Goal: Task Accomplishment & Management: Use online tool/utility

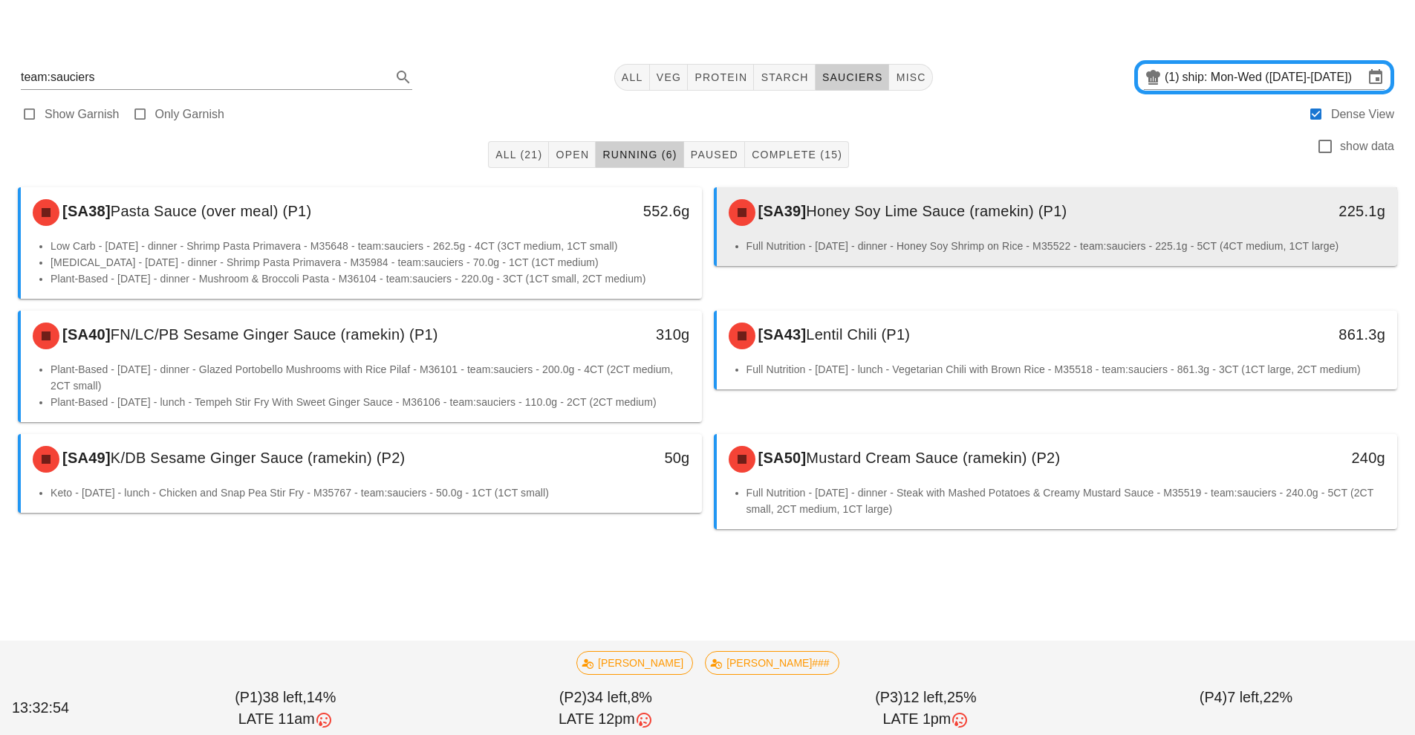
click at [856, 224] on div "[SA39] Honey Soy Lime Sauce (ramekin) (P1)" at bounding box center [973, 212] width 506 height 45
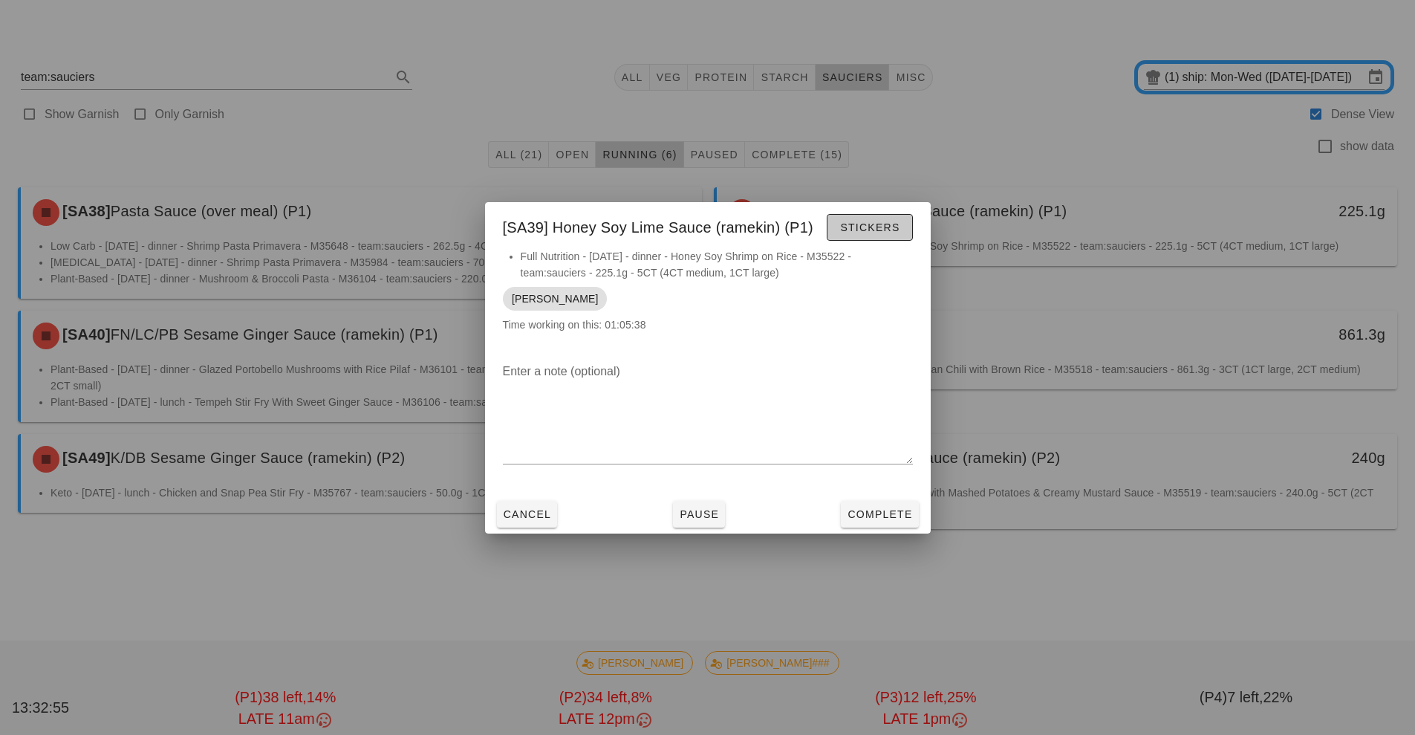
click at [862, 233] on span "Stickers" at bounding box center [870, 227] width 60 height 12
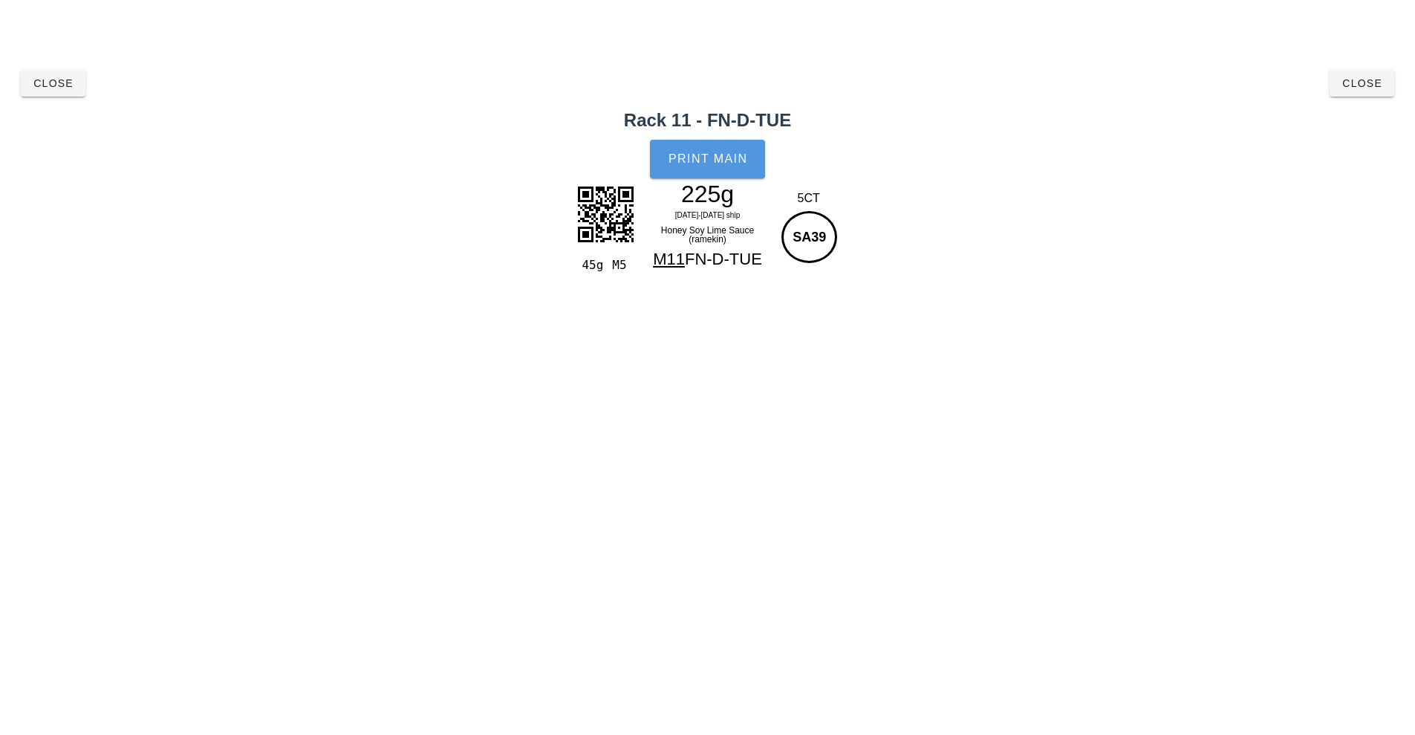
click at [687, 169] on button "Print Main" at bounding box center [707, 159] width 114 height 39
click at [1364, 91] on button "Close" at bounding box center [1362, 83] width 65 height 27
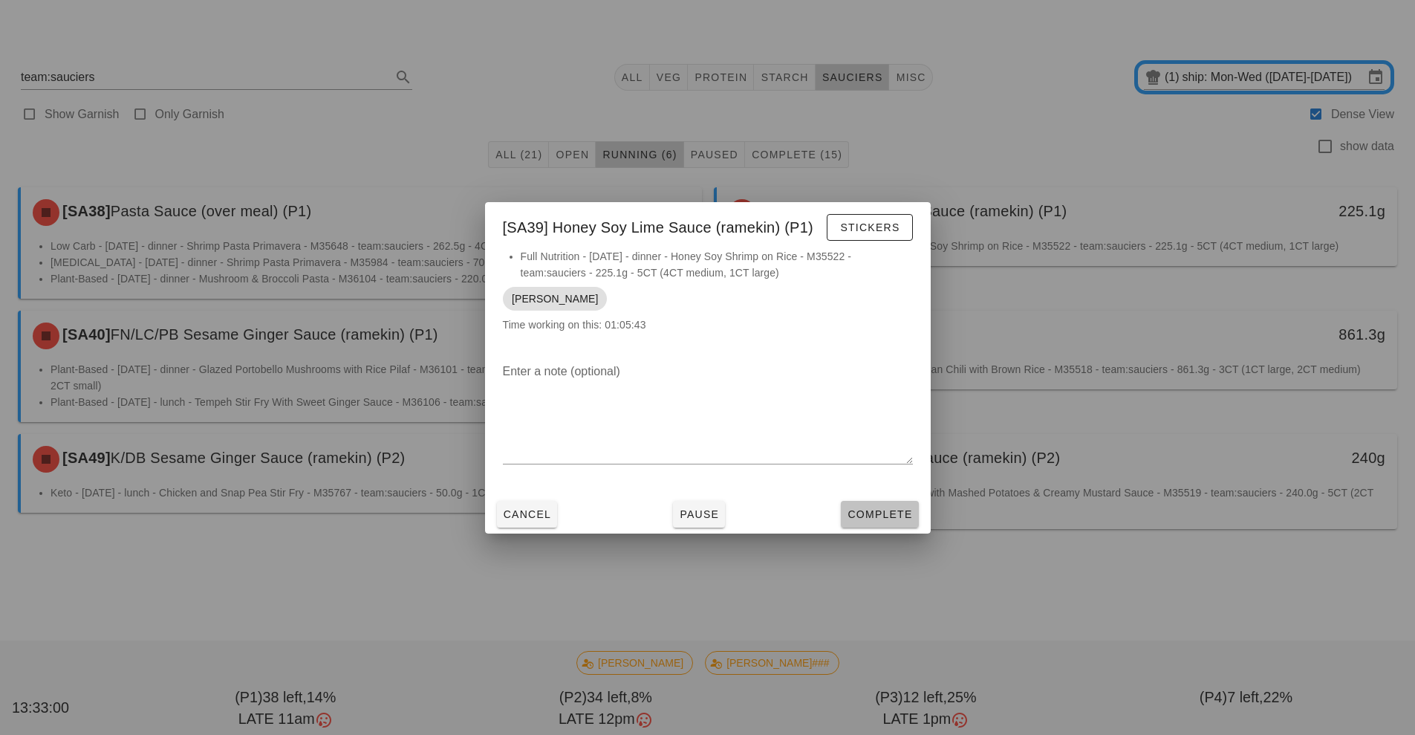
click at [870, 524] on button "Complete" at bounding box center [879, 514] width 77 height 27
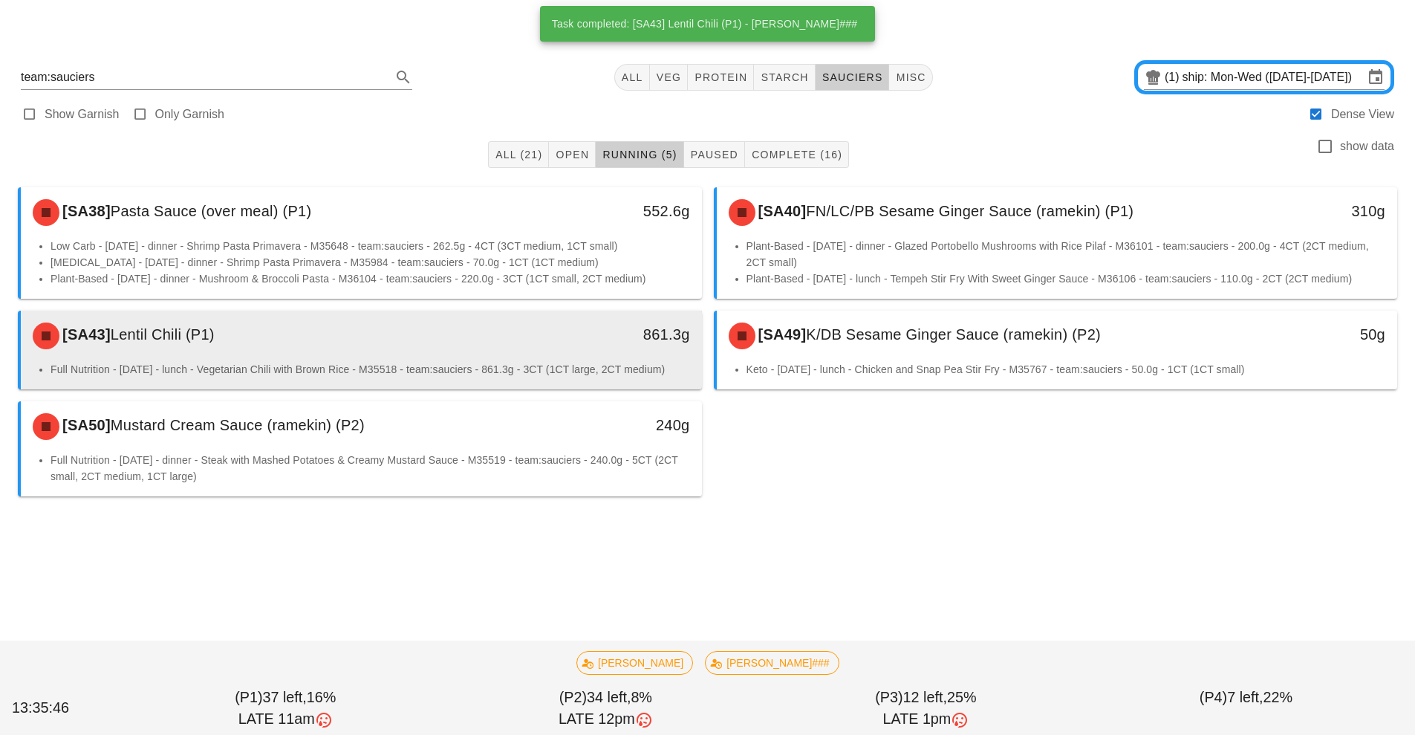
click at [522, 364] on li "Full Nutrition - [DATE] - lunch - Vegetarian Chili with Brown Rice - M35518 - t…" at bounding box center [371, 369] width 640 height 16
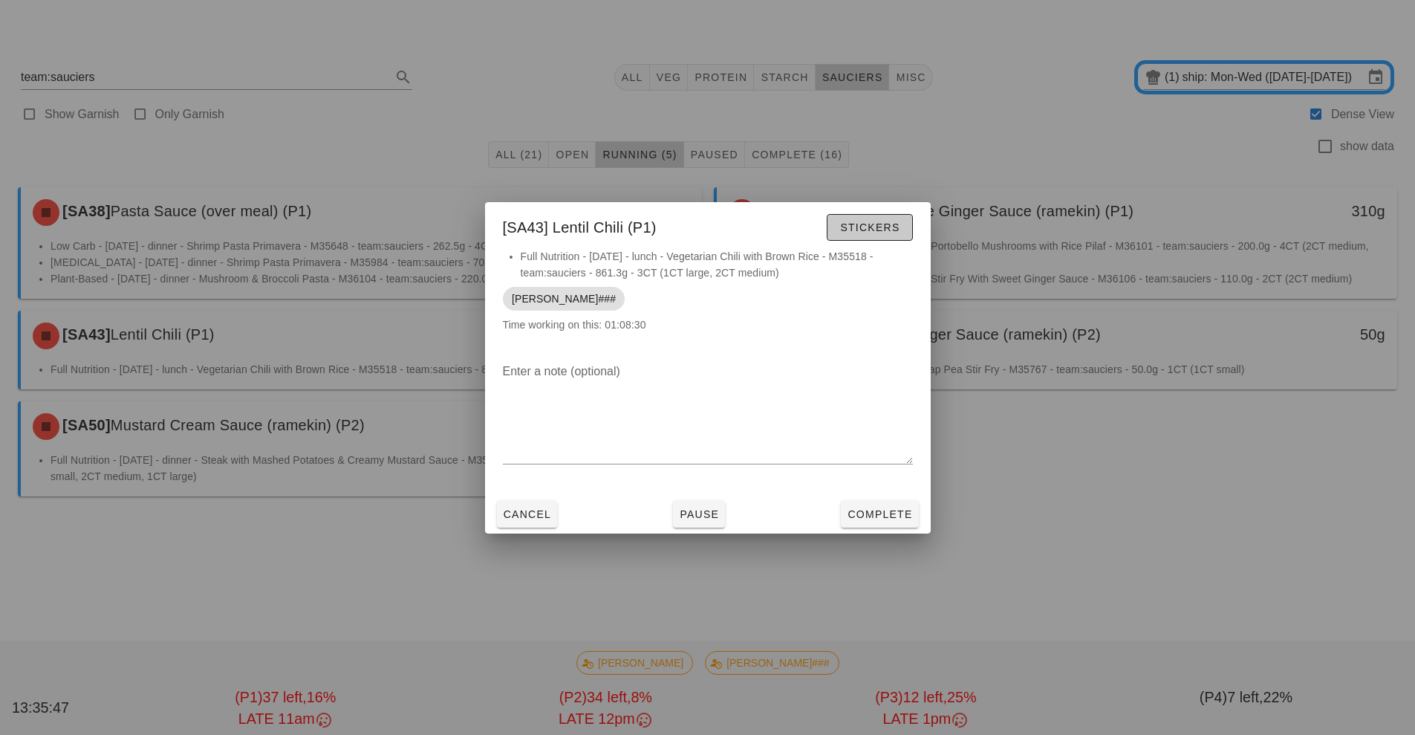
click at [882, 227] on span "Stickers" at bounding box center [870, 227] width 60 height 12
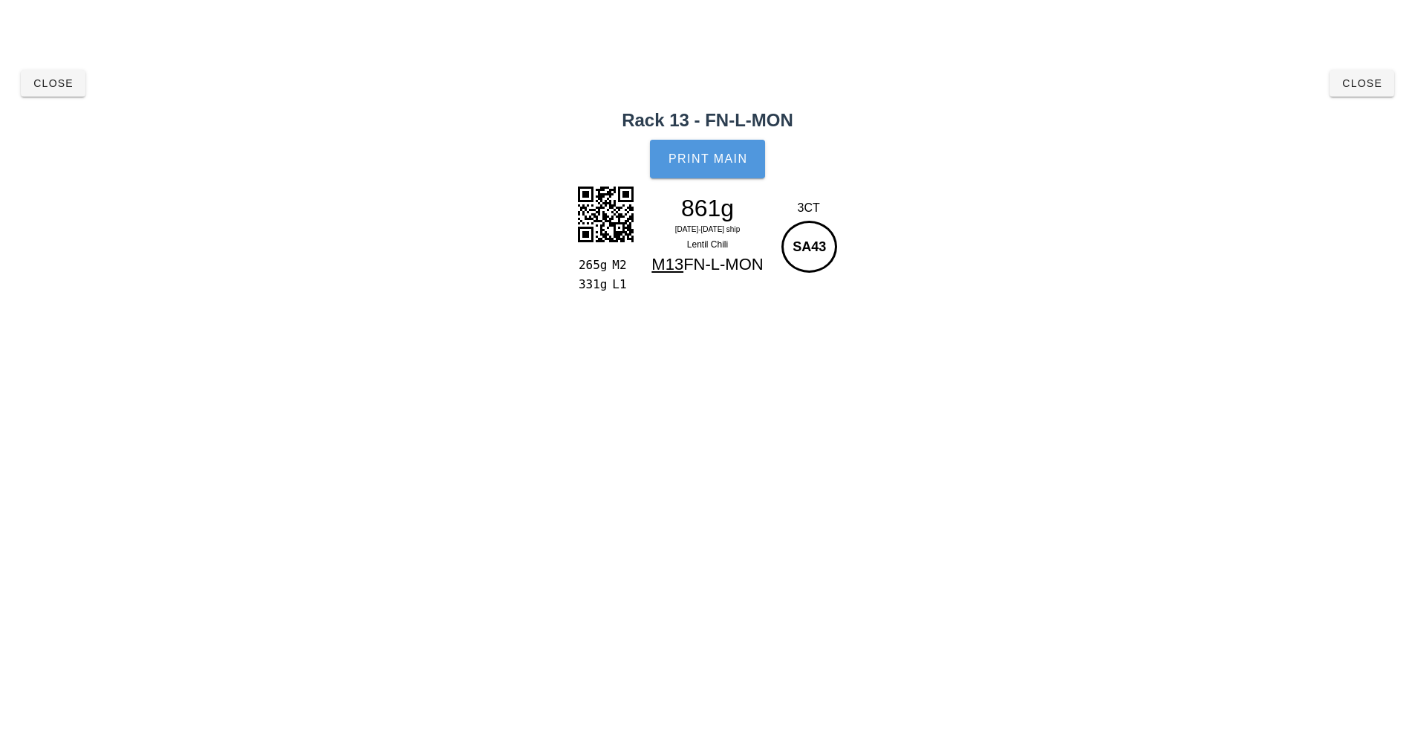
click at [741, 149] on button "Print Main" at bounding box center [707, 159] width 114 height 39
click at [55, 84] on span "Close" at bounding box center [53, 83] width 41 height 12
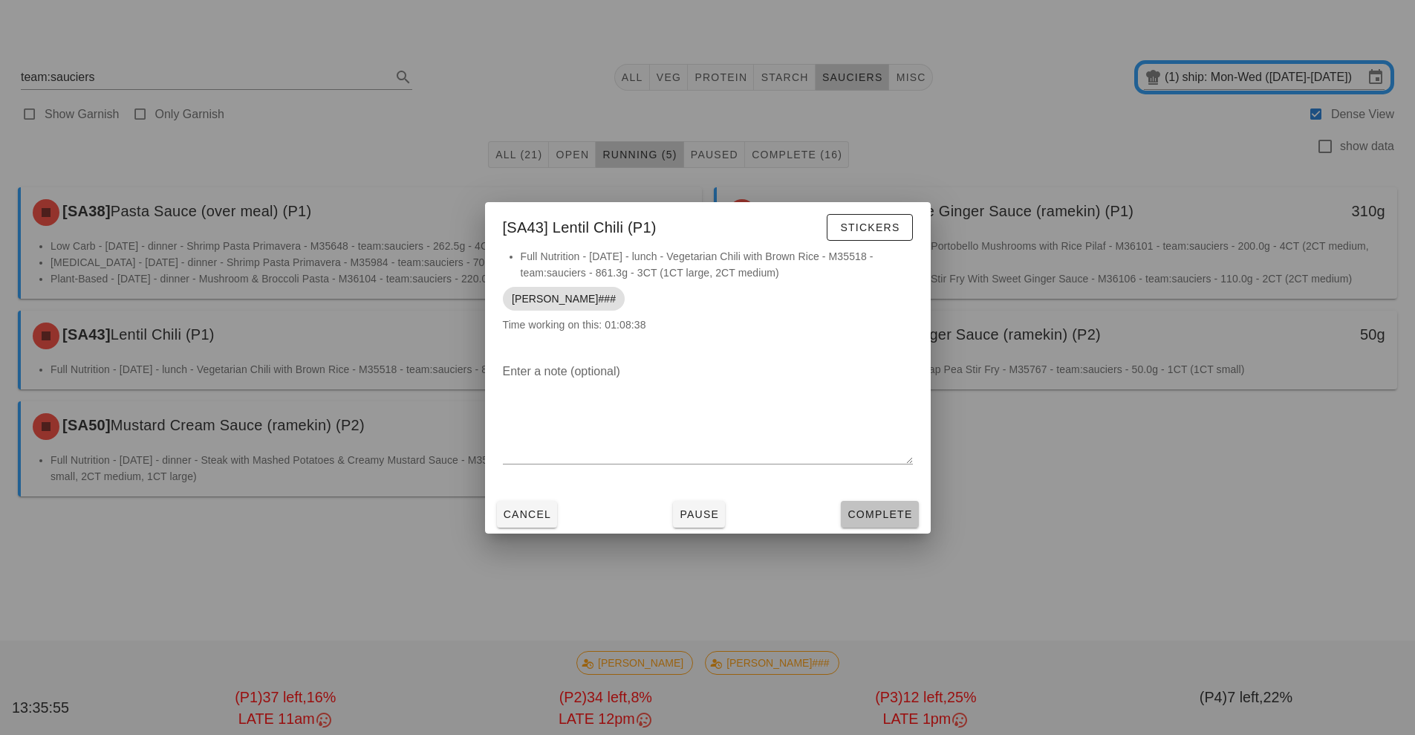
click at [892, 501] on button "Complete" at bounding box center [879, 514] width 77 height 27
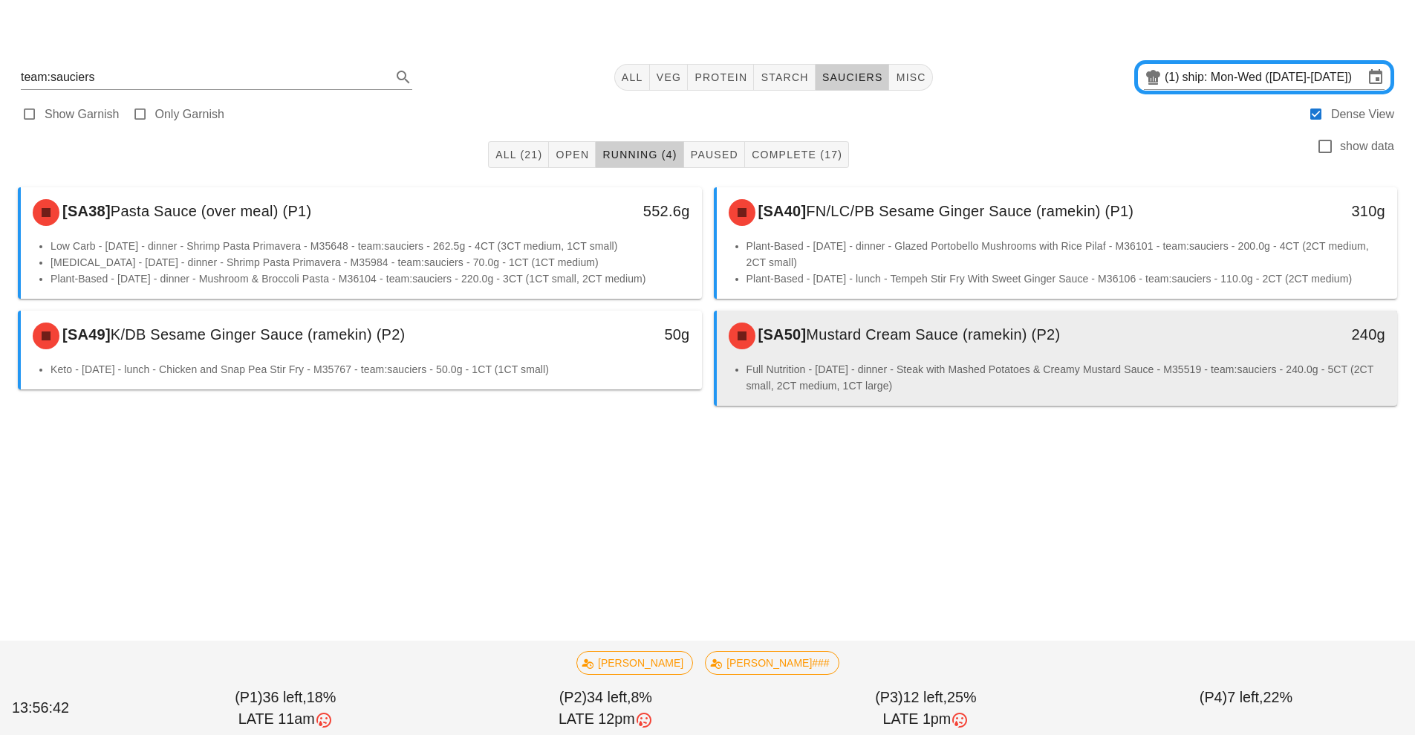
click at [825, 362] on li "Full Nutrition - [DATE] - dinner - Steak with Mashed Potatoes & Creamy Mustard …" at bounding box center [1067, 377] width 640 height 33
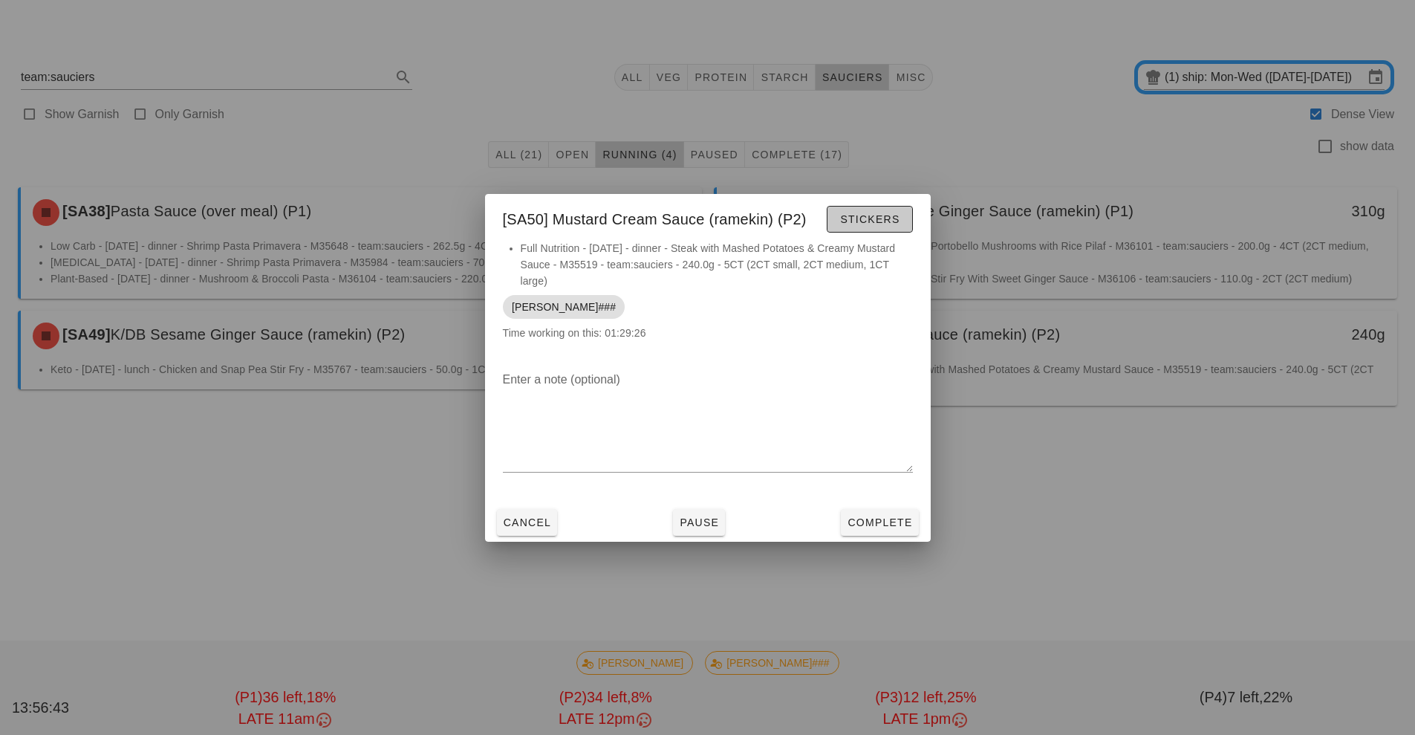
click at [860, 216] on span "Stickers" at bounding box center [870, 219] width 60 height 12
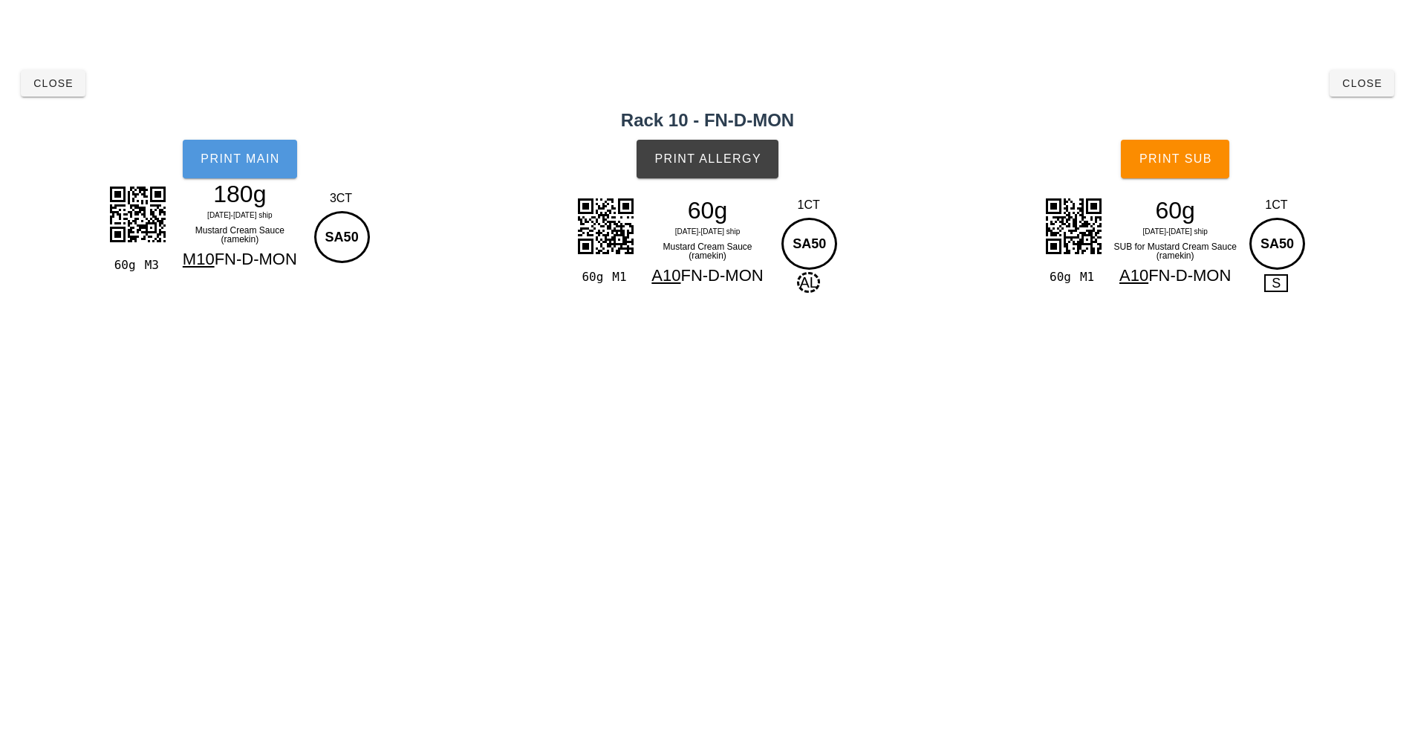
click at [283, 168] on button "Print Main" at bounding box center [240, 159] width 114 height 39
click at [741, 168] on button "Print Allergy" at bounding box center [708, 159] width 142 height 39
click at [1155, 172] on button "Print Sub" at bounding box center [1175, 159] width 108 height 39
click at [49, 80] on span "Close" at bounding box center [53, 83] width 41 height 12
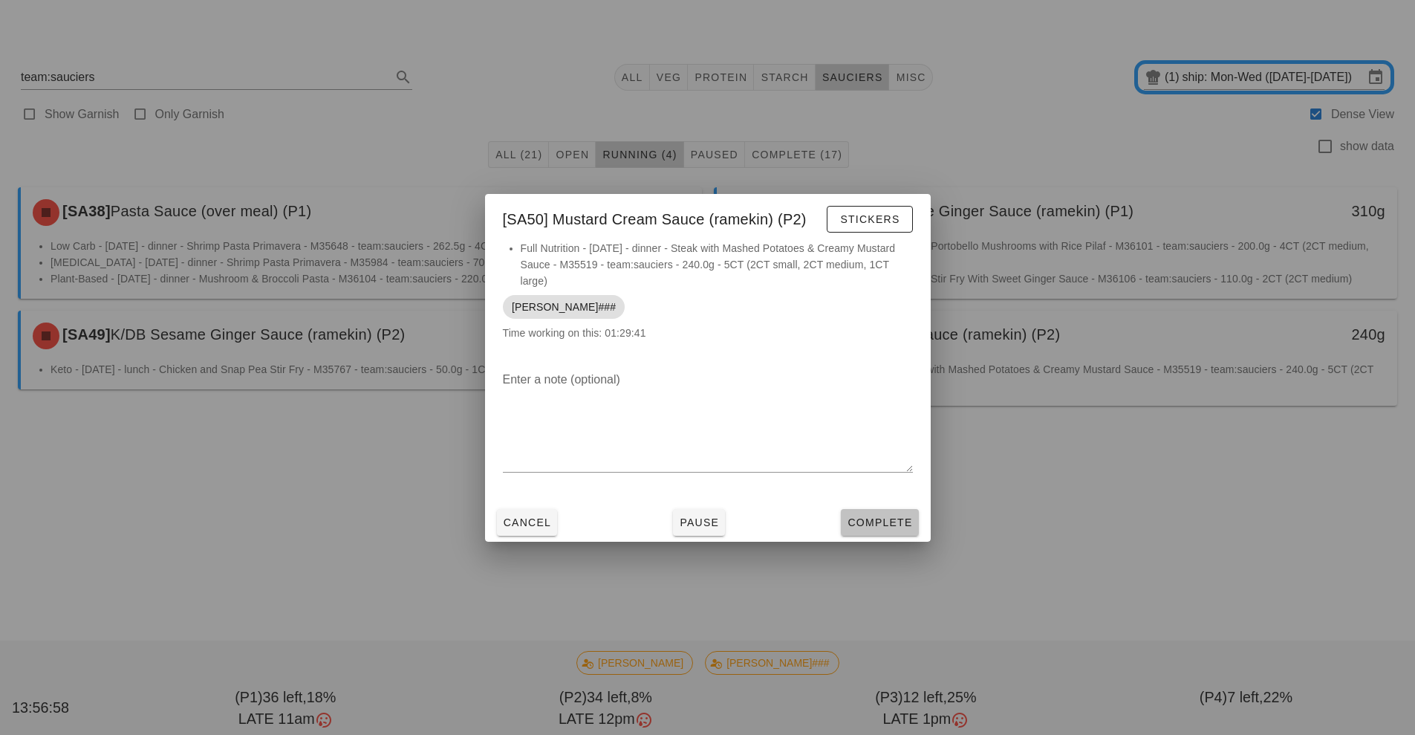
click at [901, 521] on span "Complete" at bounding box center [879, 522] width 65 height 12
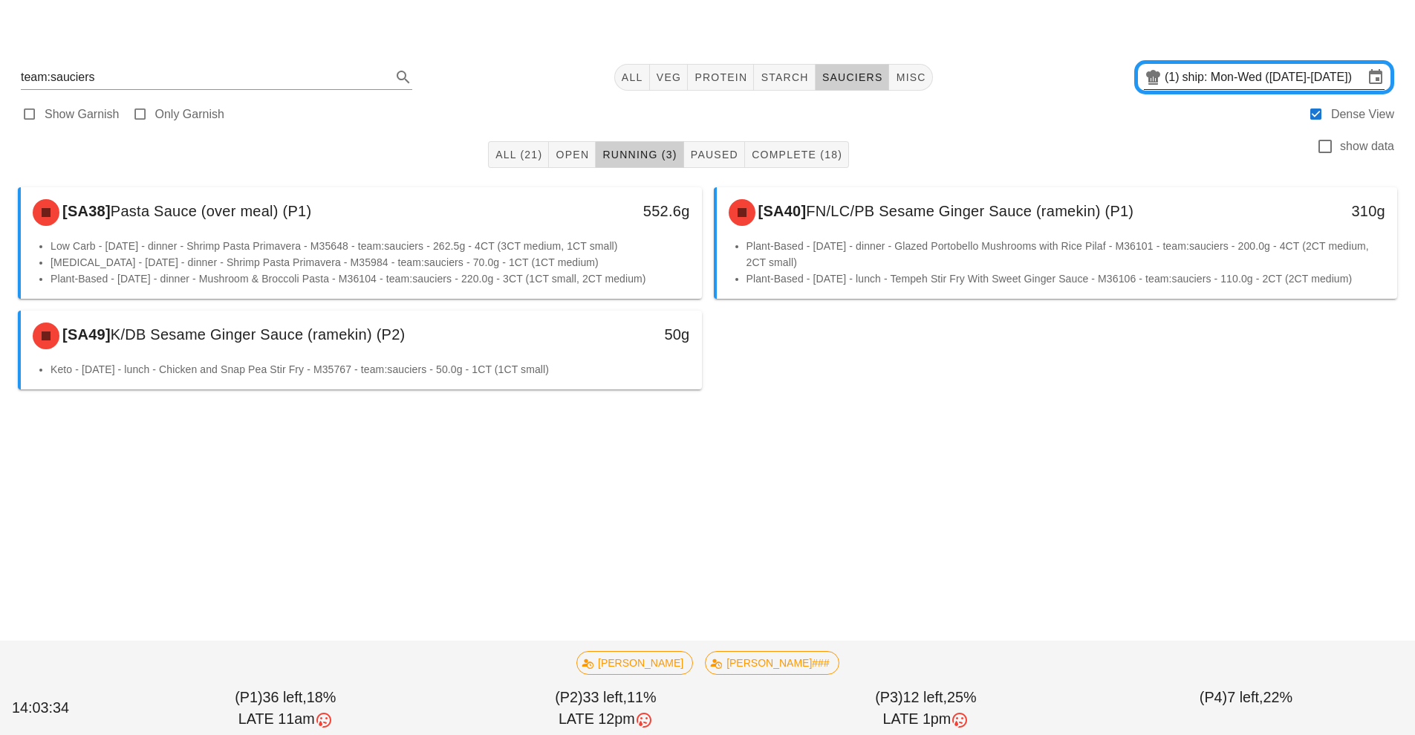
click at [1235, 82] on input "ship: Mon-Wed ([DATE]-[DATE])" at bounding box center [1273, 77] width 181 height 24
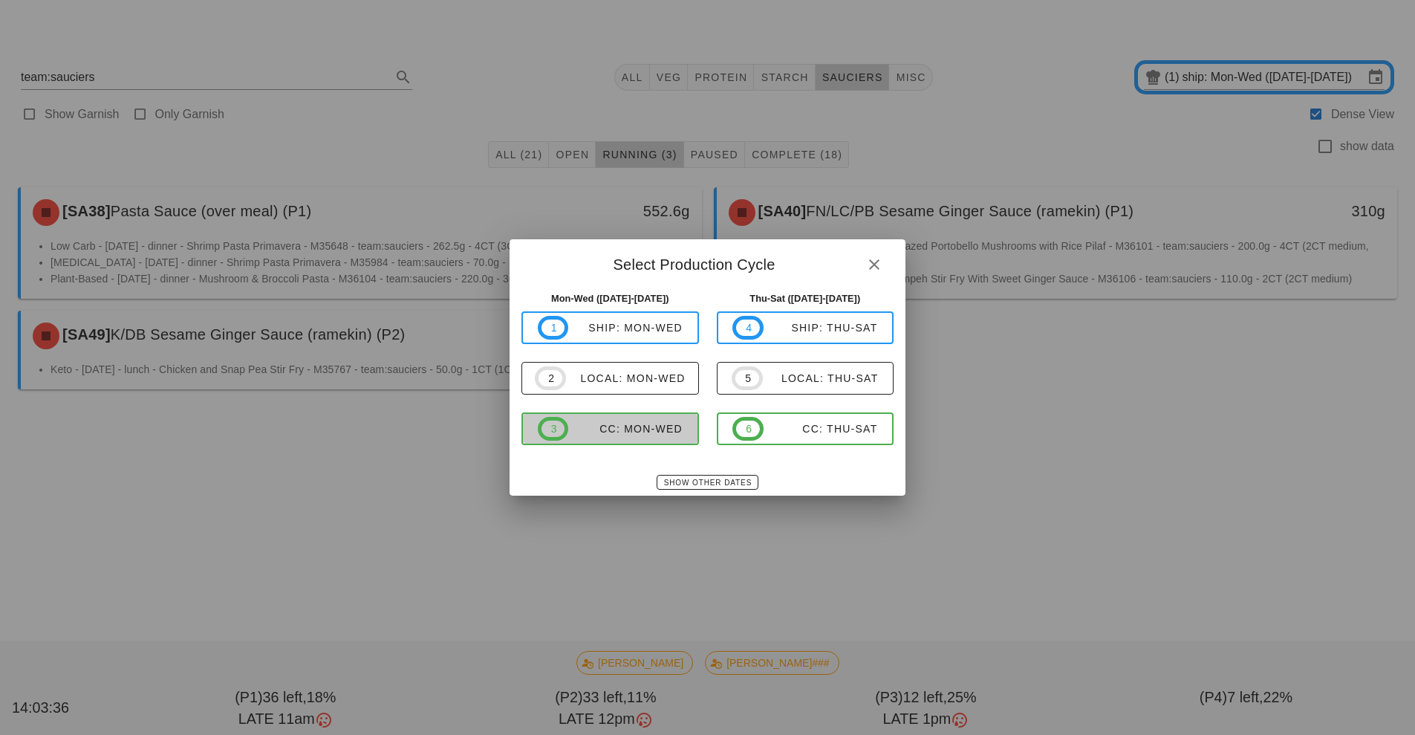
click at [640, 429] on div "CC: Mon-Wed" at bounding box center [625, 429] width 114 height 12
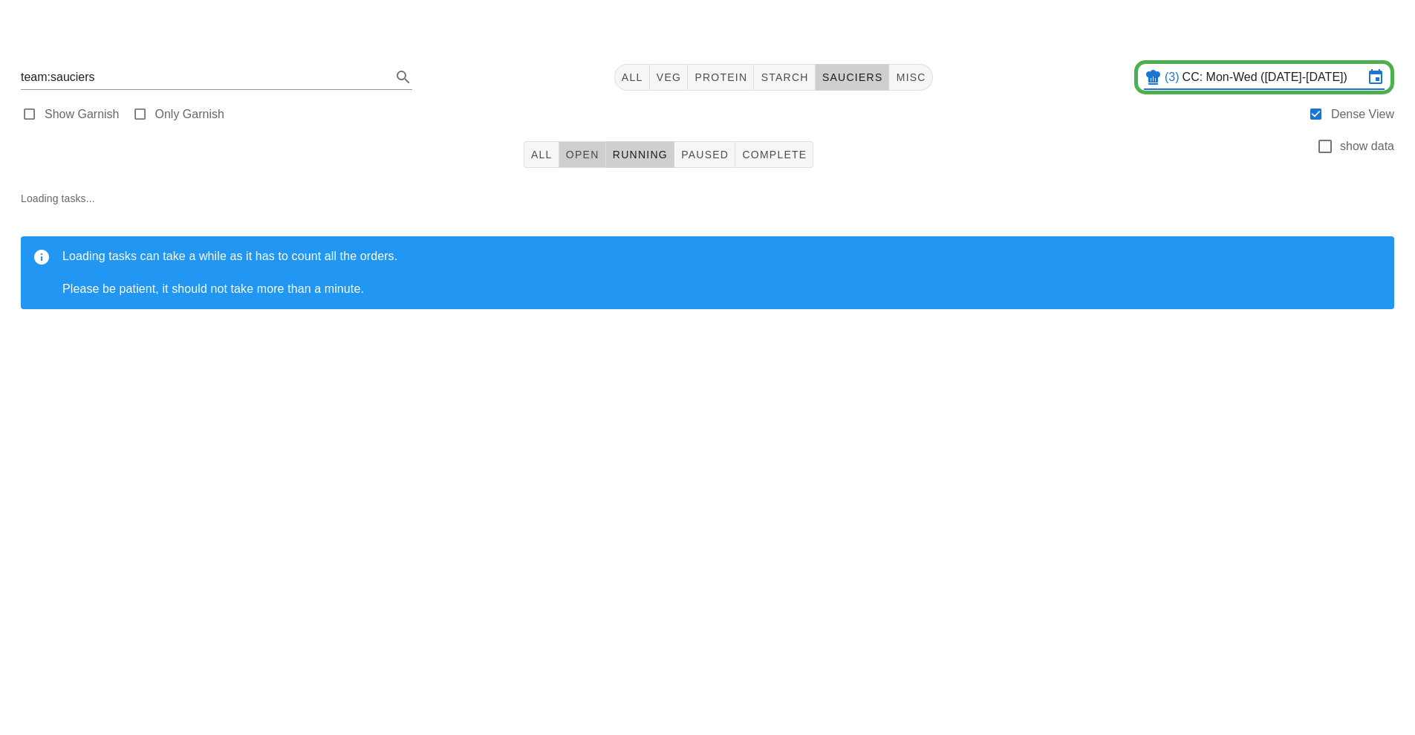
click at [595, 148] on button "Open" at bounding box center [582, 154] width 47 height 27
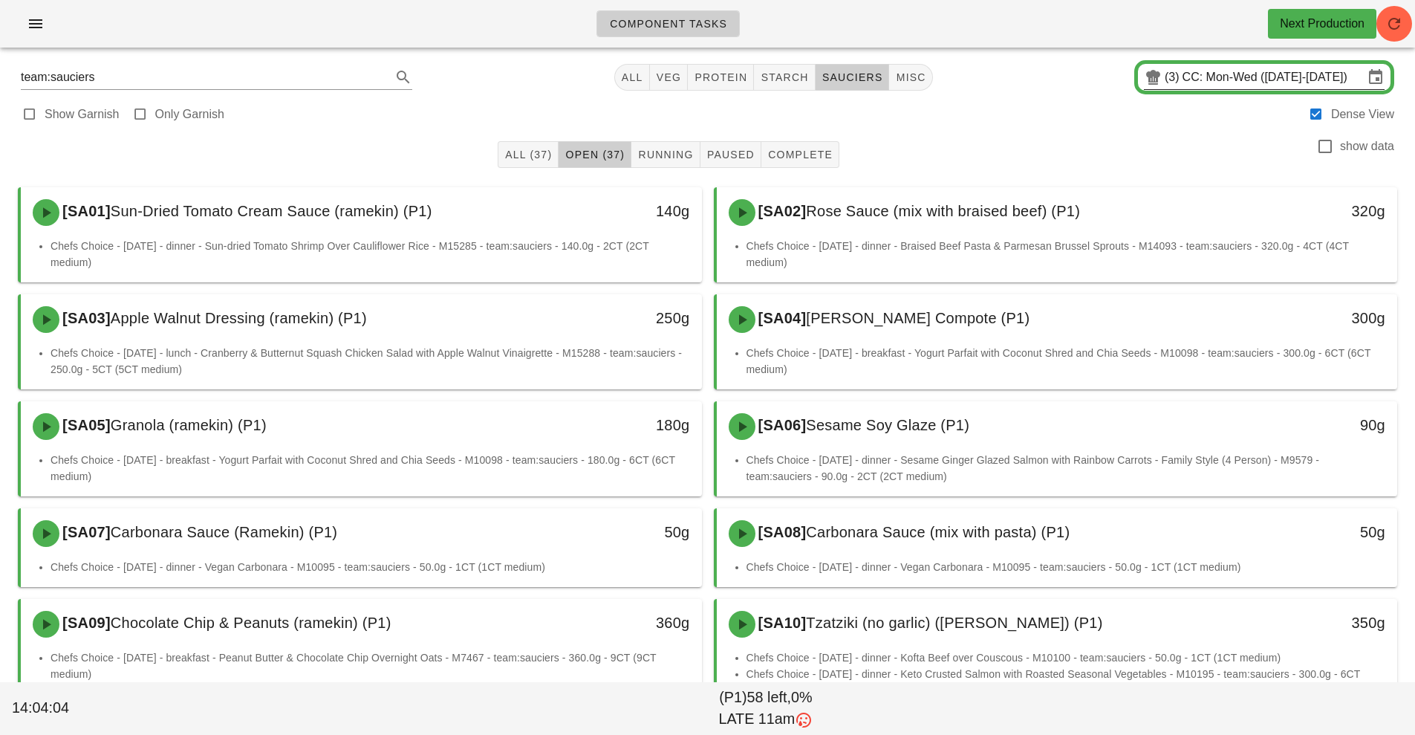
click at [1195, 77] on input "CC: Mon-Wed ([DATE]-[DATE])" at bounding box center [1273, 77] width 181 height 24
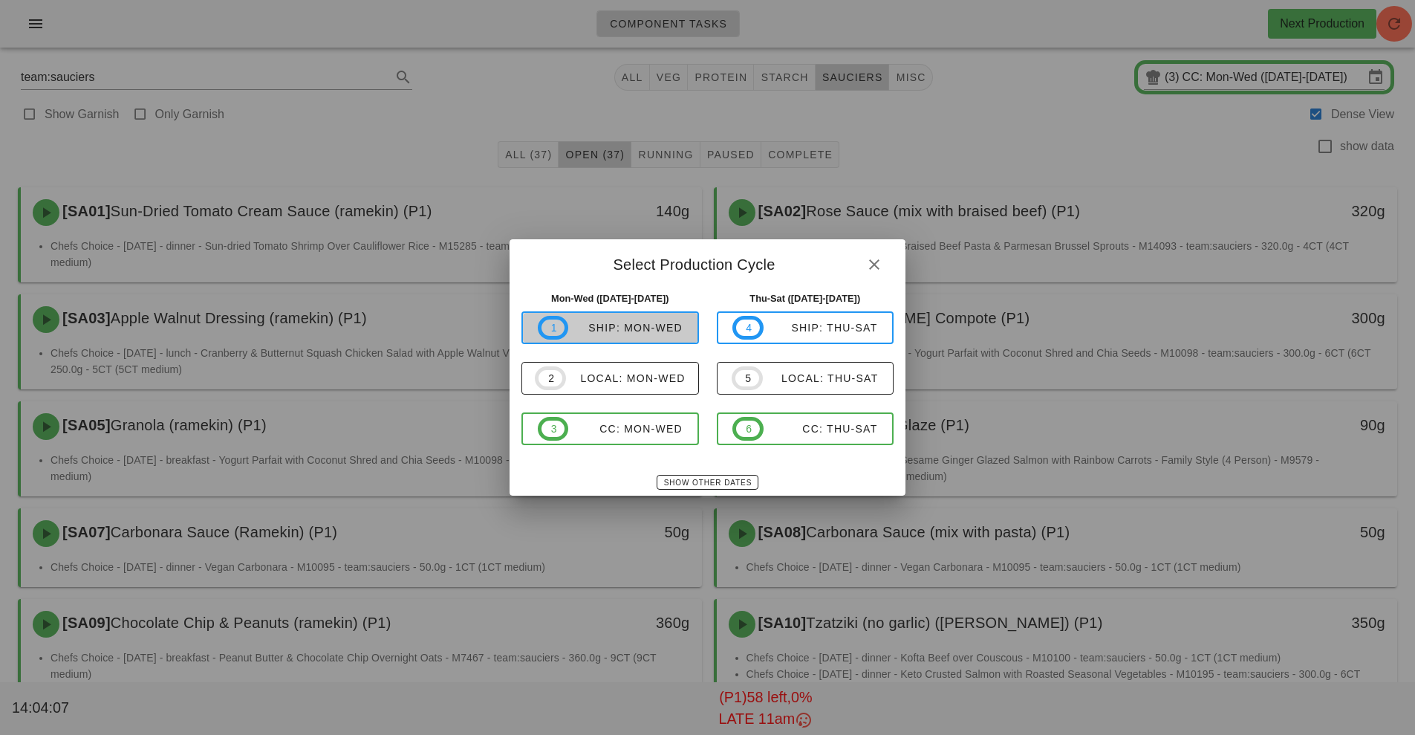
click at [644, 322] on div "ship: Mon-Wed" at bounding box center [625, 328] width 114 height 12
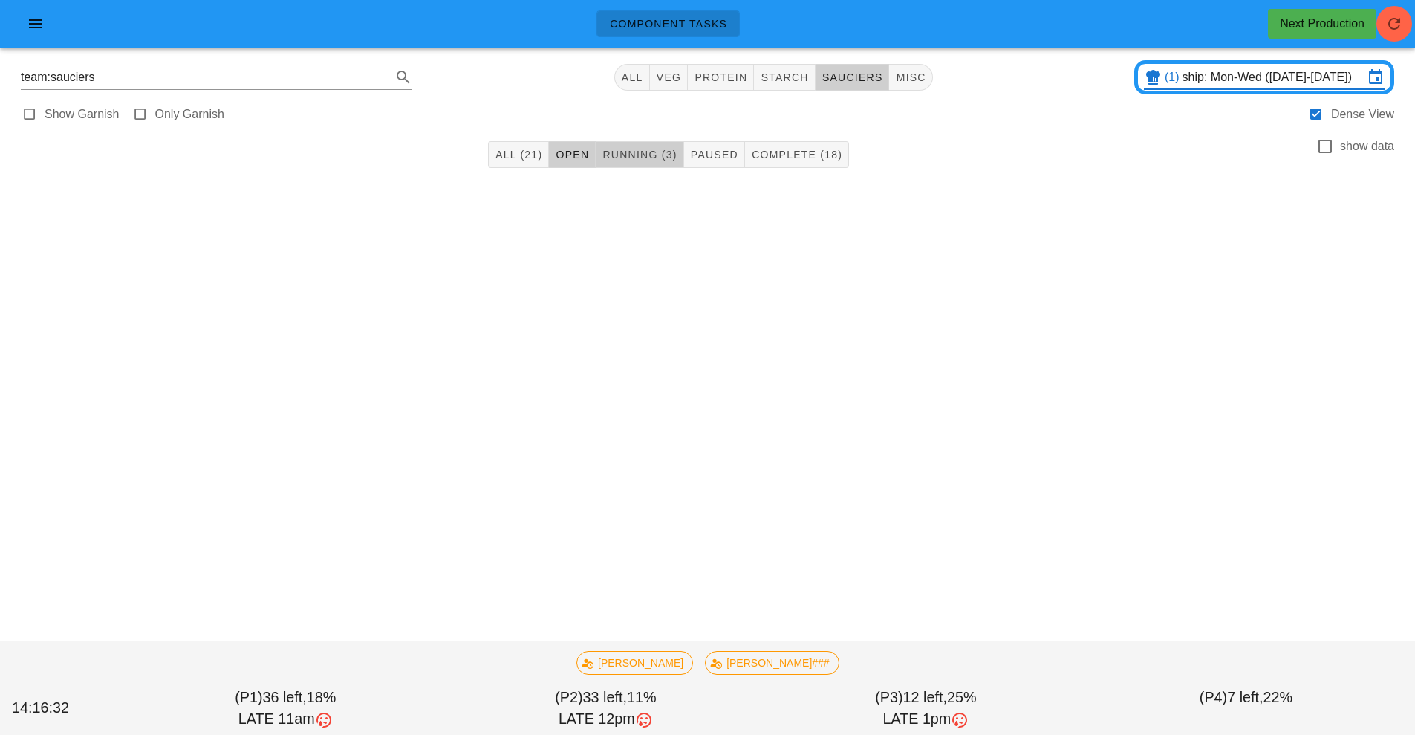
click at [669, 142] on button "Running (3)" at bounding box center [640, 154] width 88 height 27
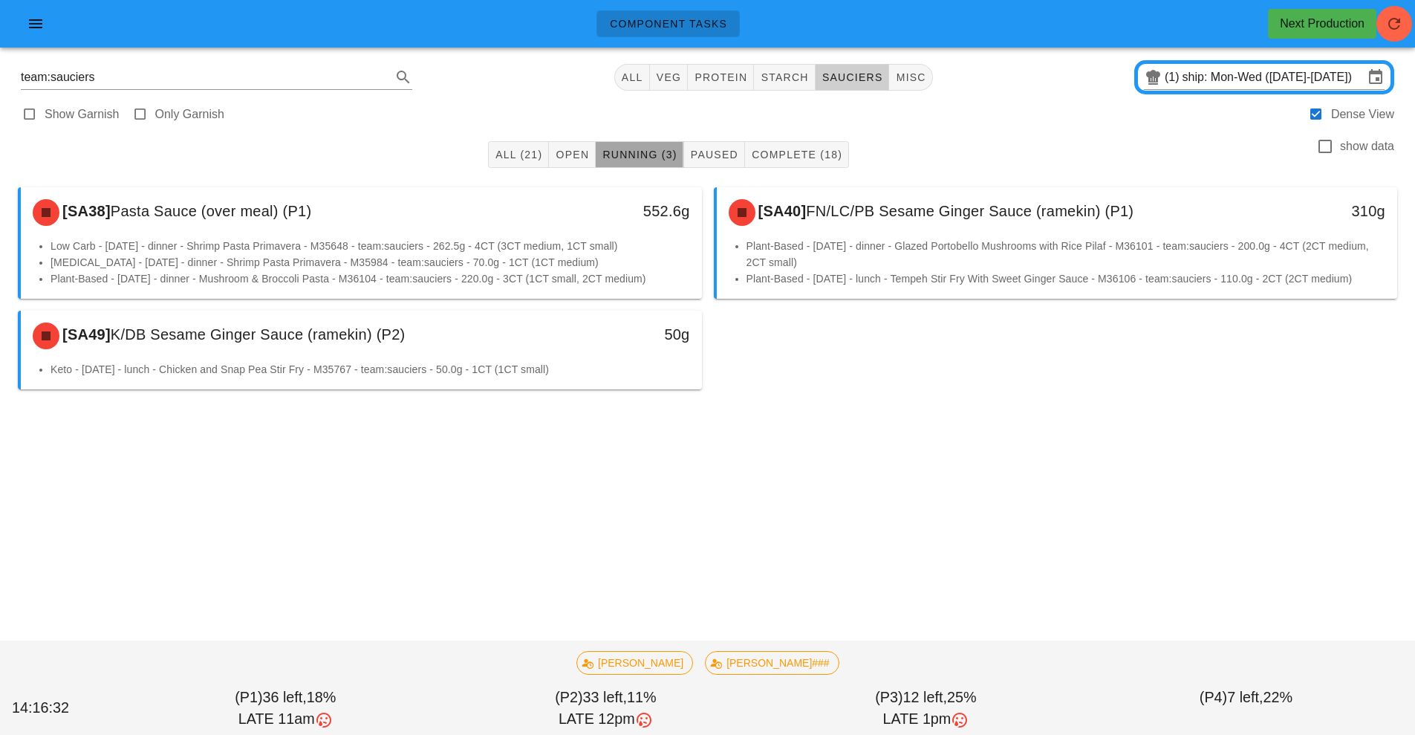
click at [637, 158] on span "Running (3)" at bounding box center [639, 155] width 75 height 12
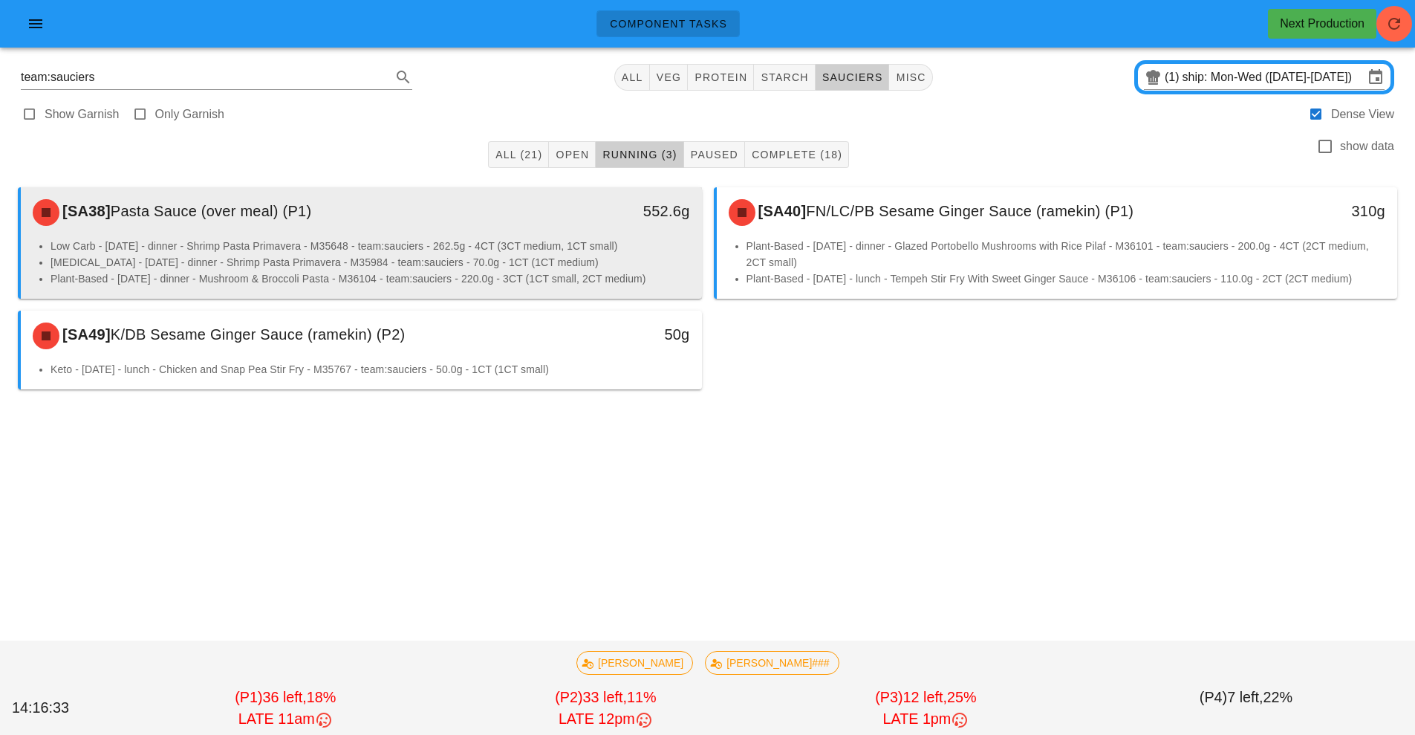
click at [519, 239] on li "Low Carb - [DATE] - dinner - Shrimp Pasta Primavera - M35648 - team:sauciers - …" at bounding box center [371, 246] width 640 height 16
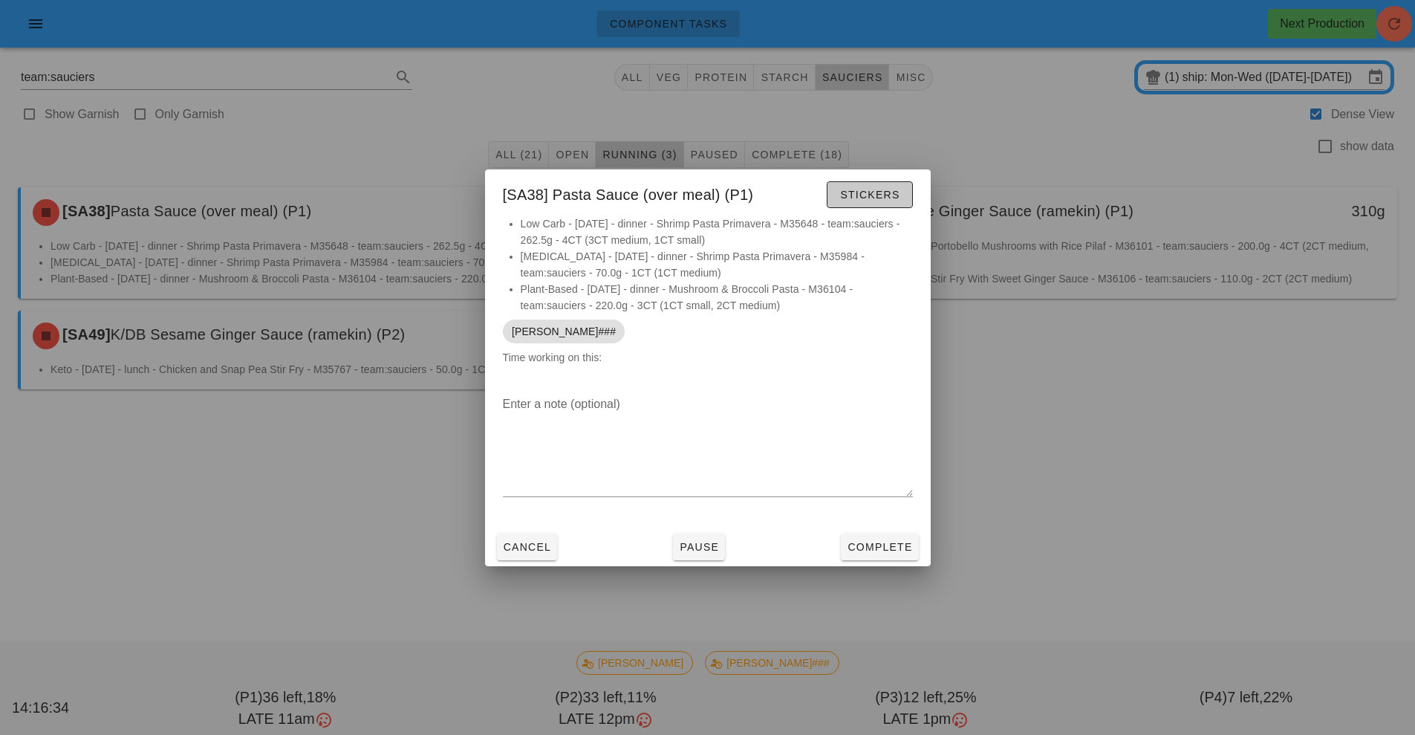
click at [856, 195] on span "Stickers" at bounding box center [870, 195] width 60 height 12
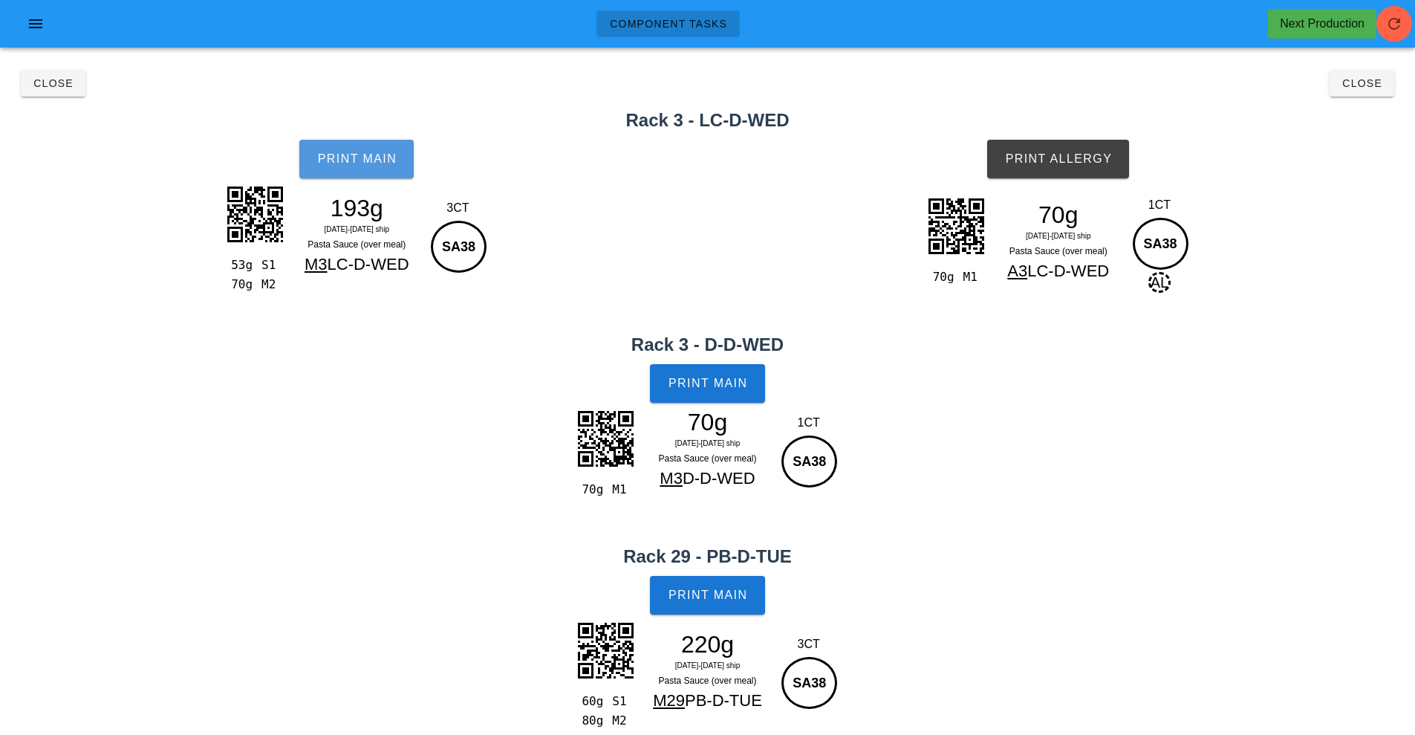
click at [370, 173] on button "Print Main" at bounding box center [356, 159] width 114 height 39
click at [710, 385] on span "Print Main" at bounding box center [708, 383] width 80 height 13
click at [1082, 158] on span "Print Allergy" at bounding box center [1059, 158] width 108 height 13
click at [713, 589] on span "Print Main" at bounding box center [708, 594] width 80 height 13
click at [48, 86] on span "Close" at bounding box center [53, 83] width 41 height 12
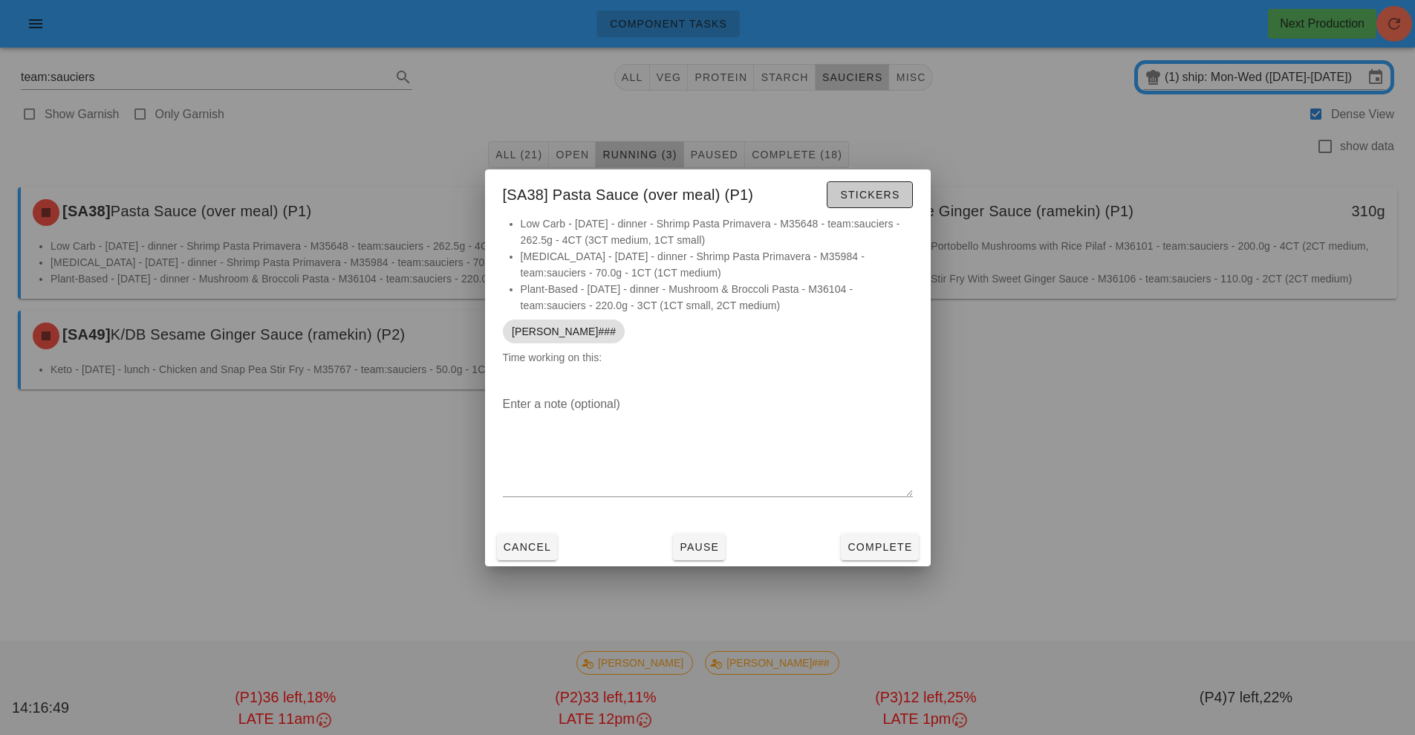
click at [886, 191] on span "Stickers" at bounding box center [870, 195] width 60 height 12
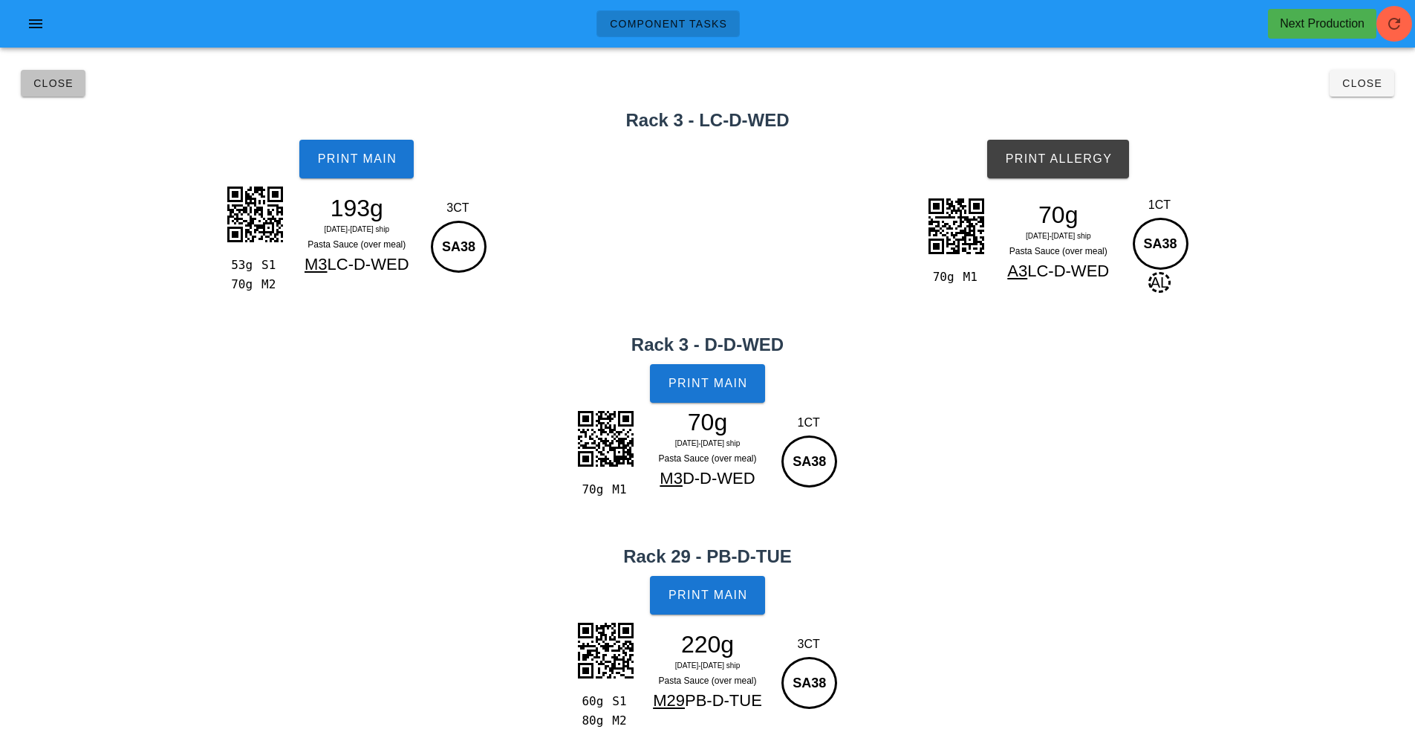
click at [37, 91] on button "Close" at bounding box center [53, 83] width 65 height 27
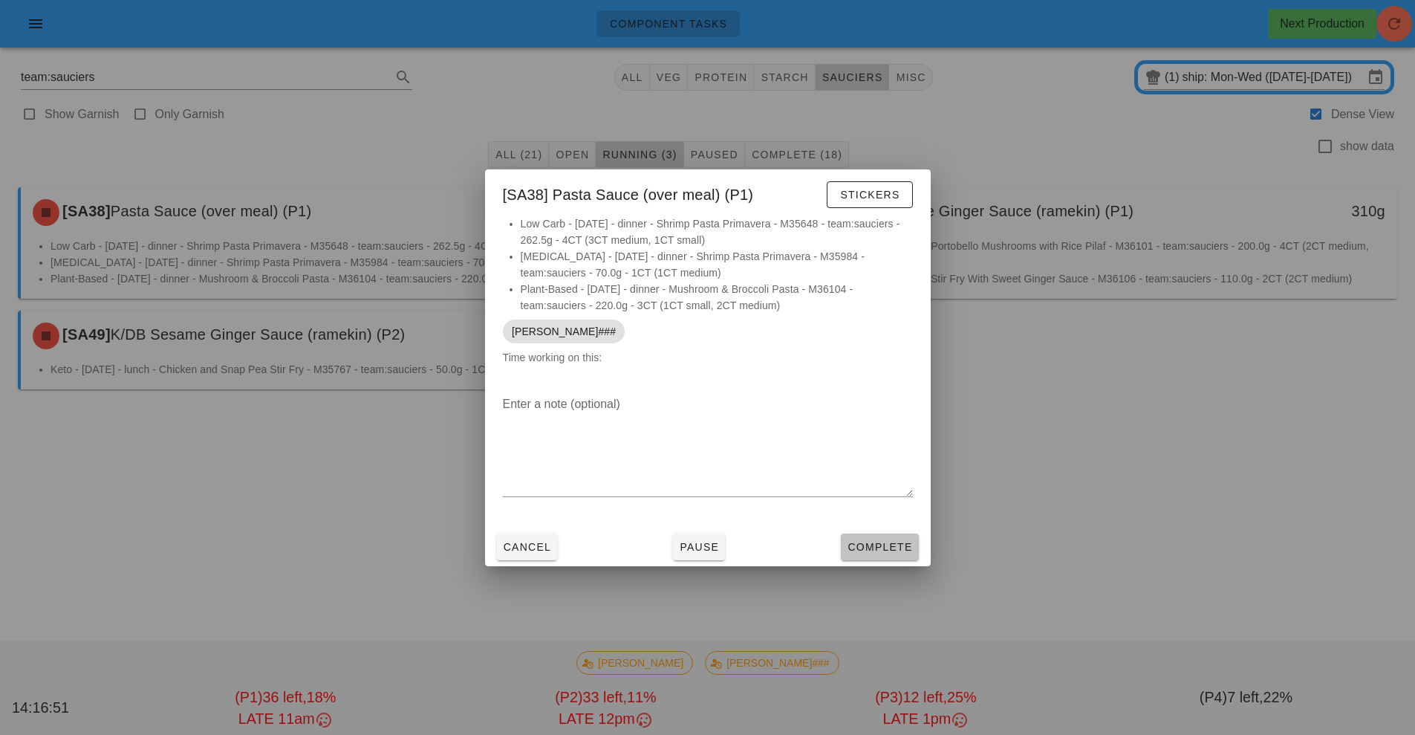
click at [879, 545] on span "Complete" at bounding box center [879, 547] width 65 height 12
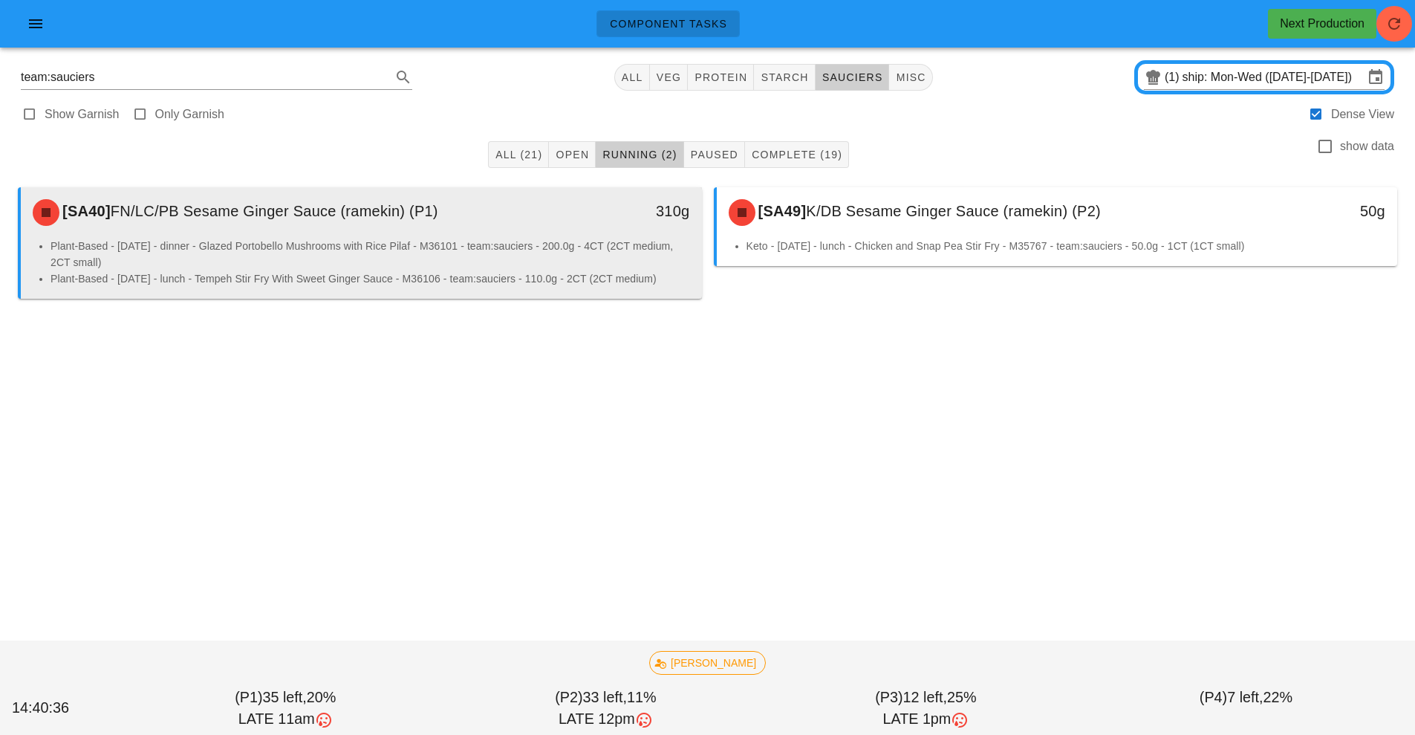
click at [627, 237] on div "[SA40] FN/LC/PB Sesame Ginger Sauce (ramekin) (P1) 310g" at bounding box center [361, 212] width 681 height 51
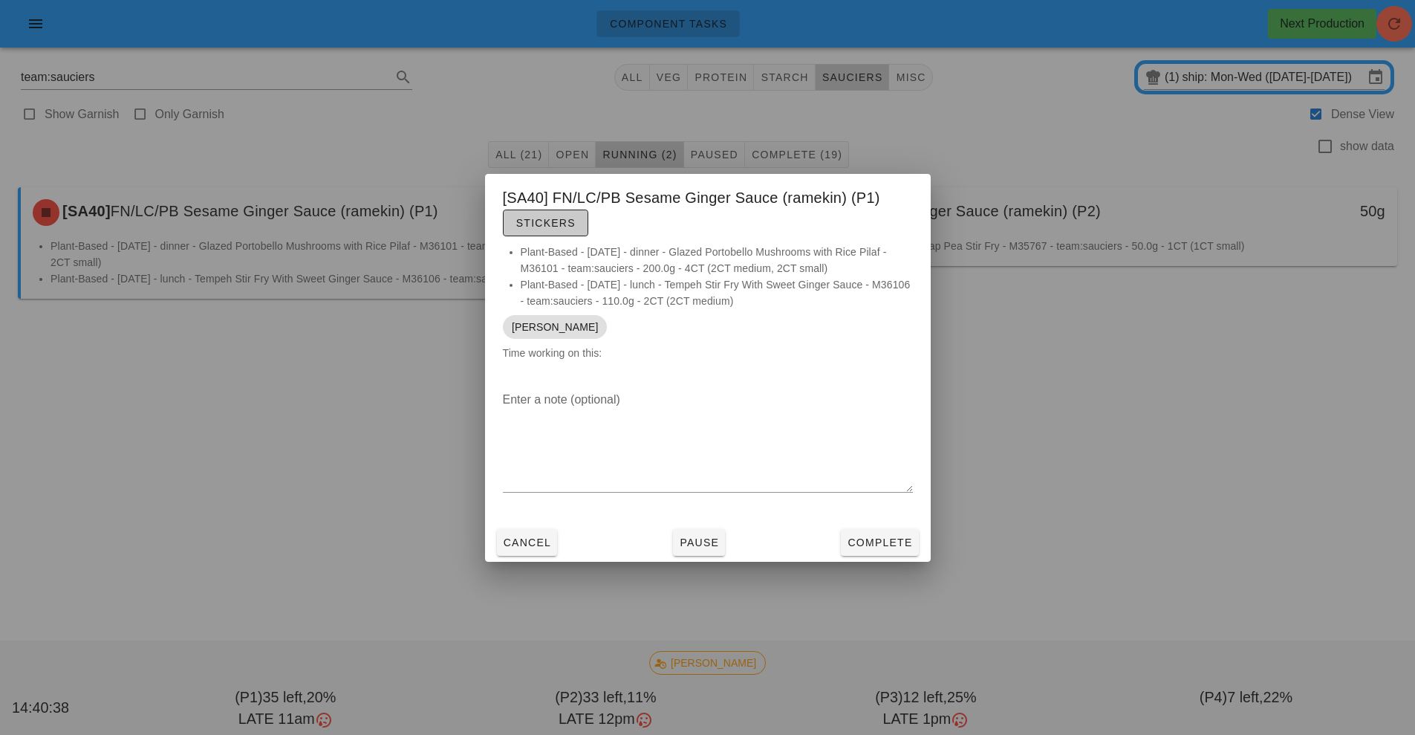
click at [549, 224] on span "Stickers" at bounding box center [546, 223] width 60 height 12
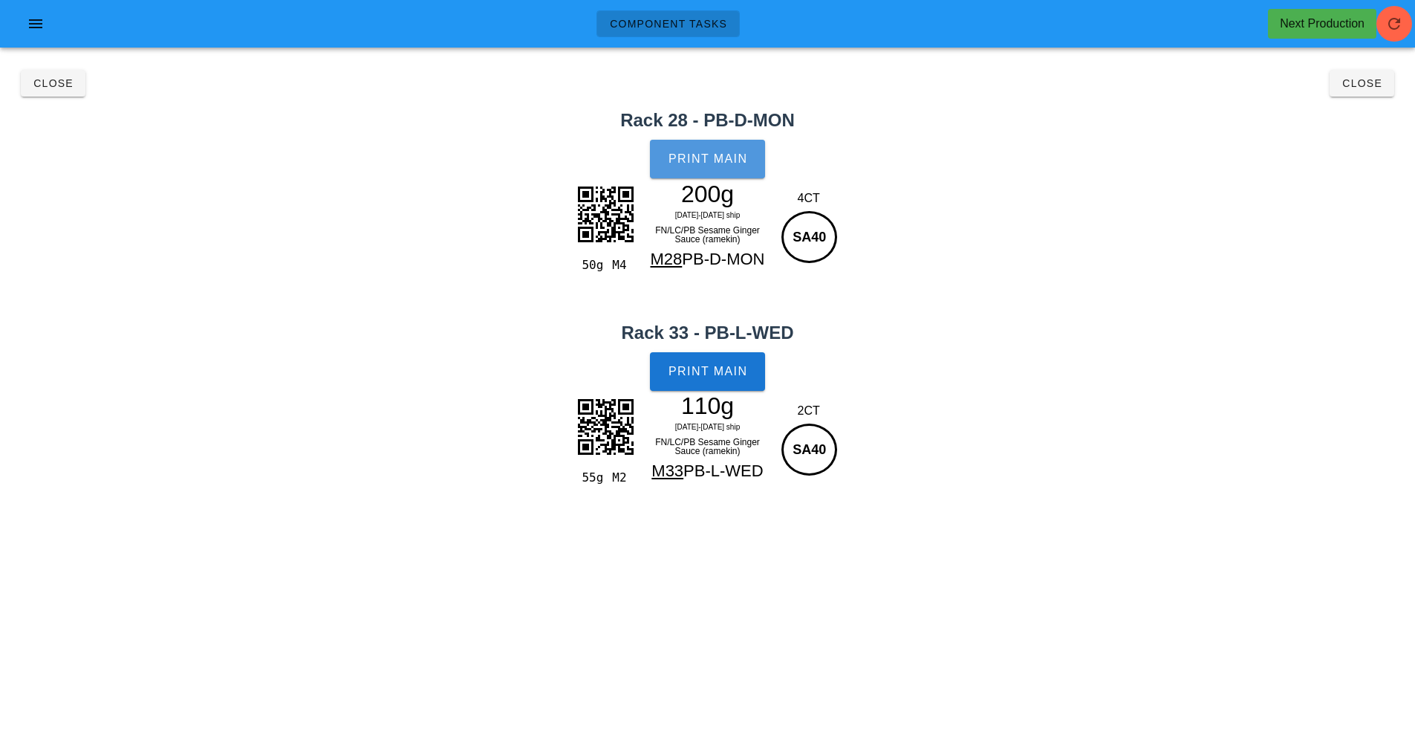
click at [740, 143] on button "Print Main" at bounding box center [707, 159] width 114 height 39
click at [755, 374] on button "Print Main" at bounding box center [707, 371] width 114 height 39
click at [1372, 75] on button "Close" at bounding box center [1362, 83] width 65 height 27
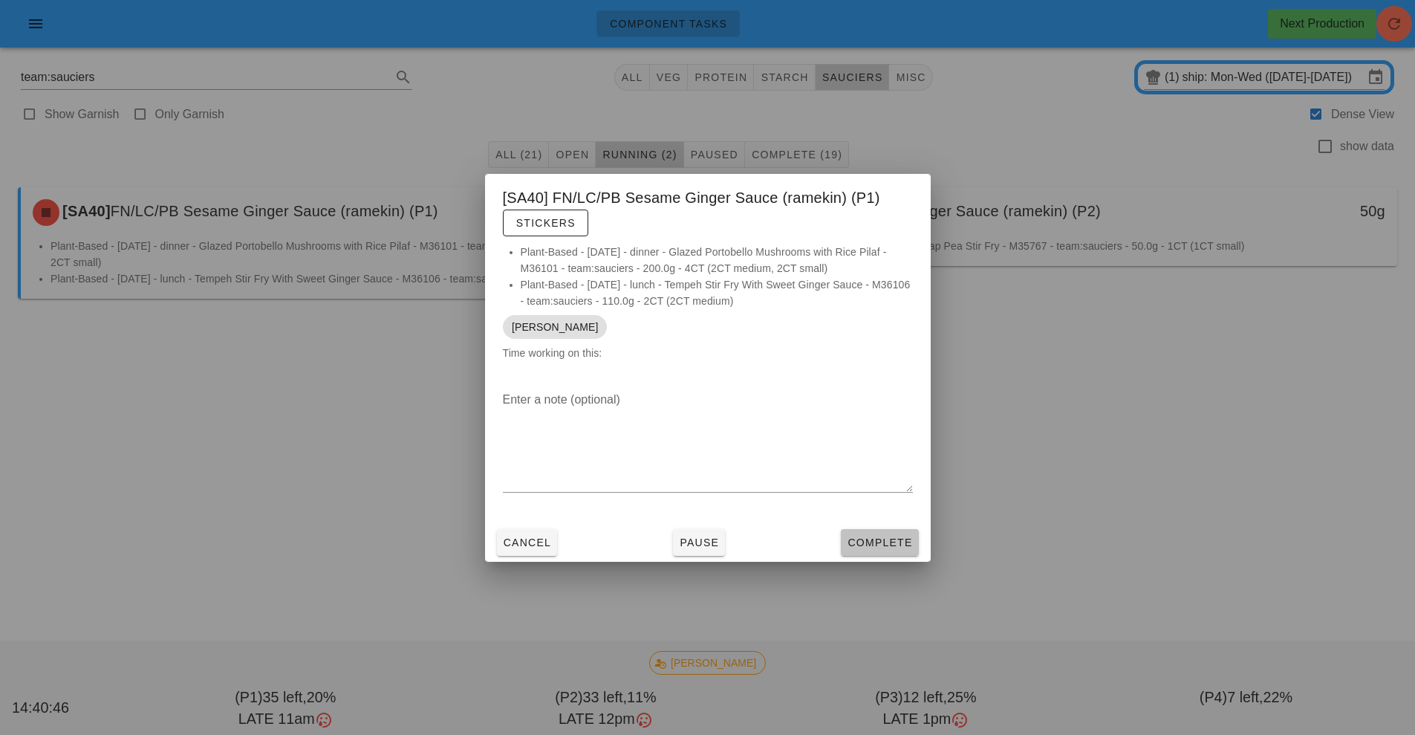
click at [896, 546] on span "Complete" at bounding box center [879, 542] width 65 height 12
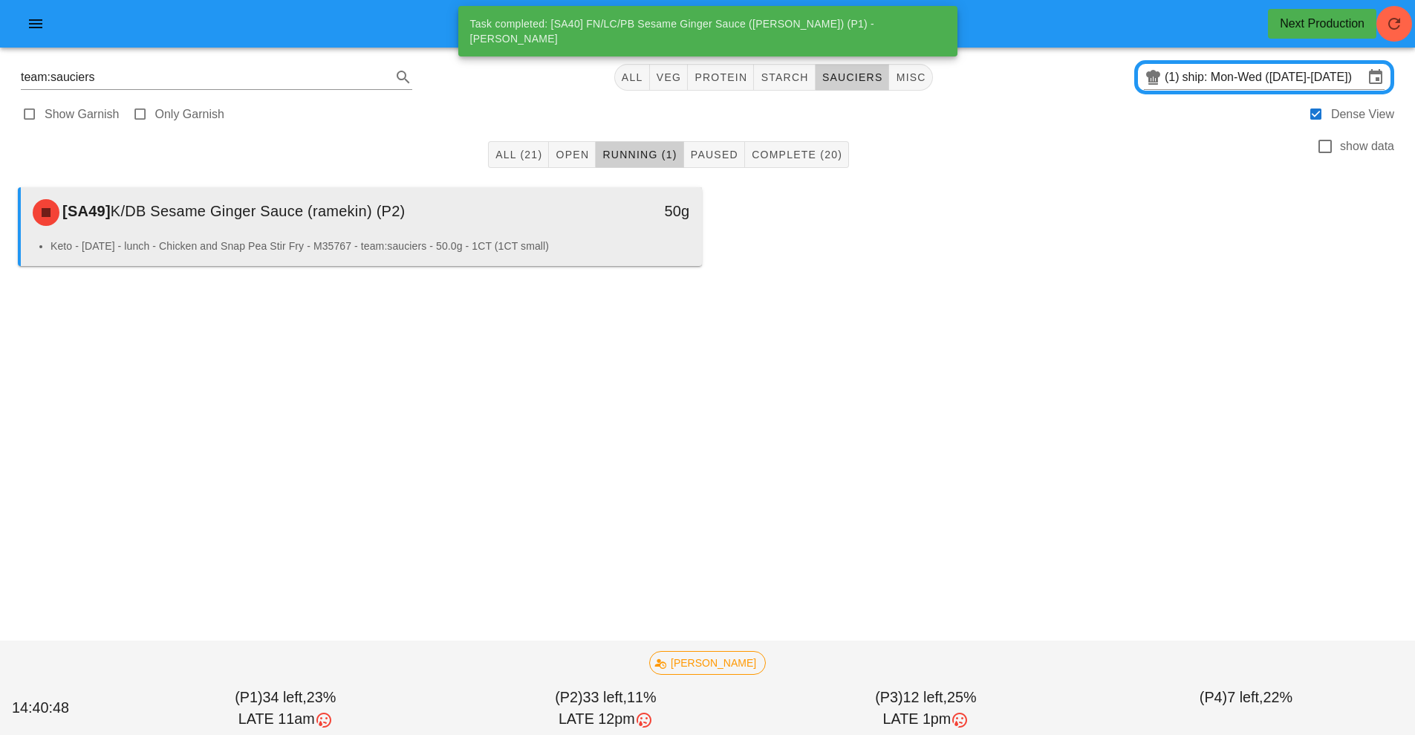
click at [627, 238] on li "Keto - [DATE] - lunch - Chicken and Snap Pea Stir Fry - M35767 - team:sauciers …" at bounding box center [371, 246] width 640 height 16
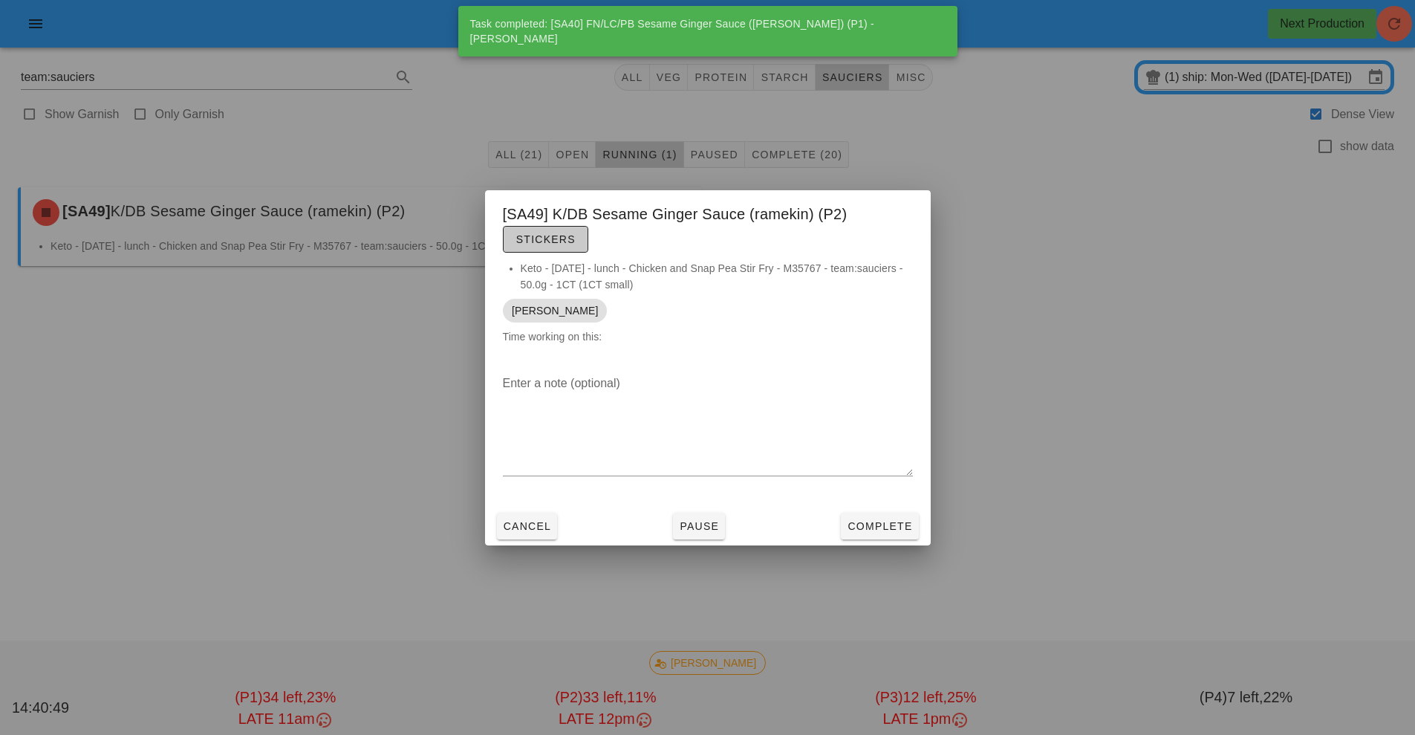
click at [579, 227] on button "Stickers" at bounding box center [545, 239] width 85 height 27
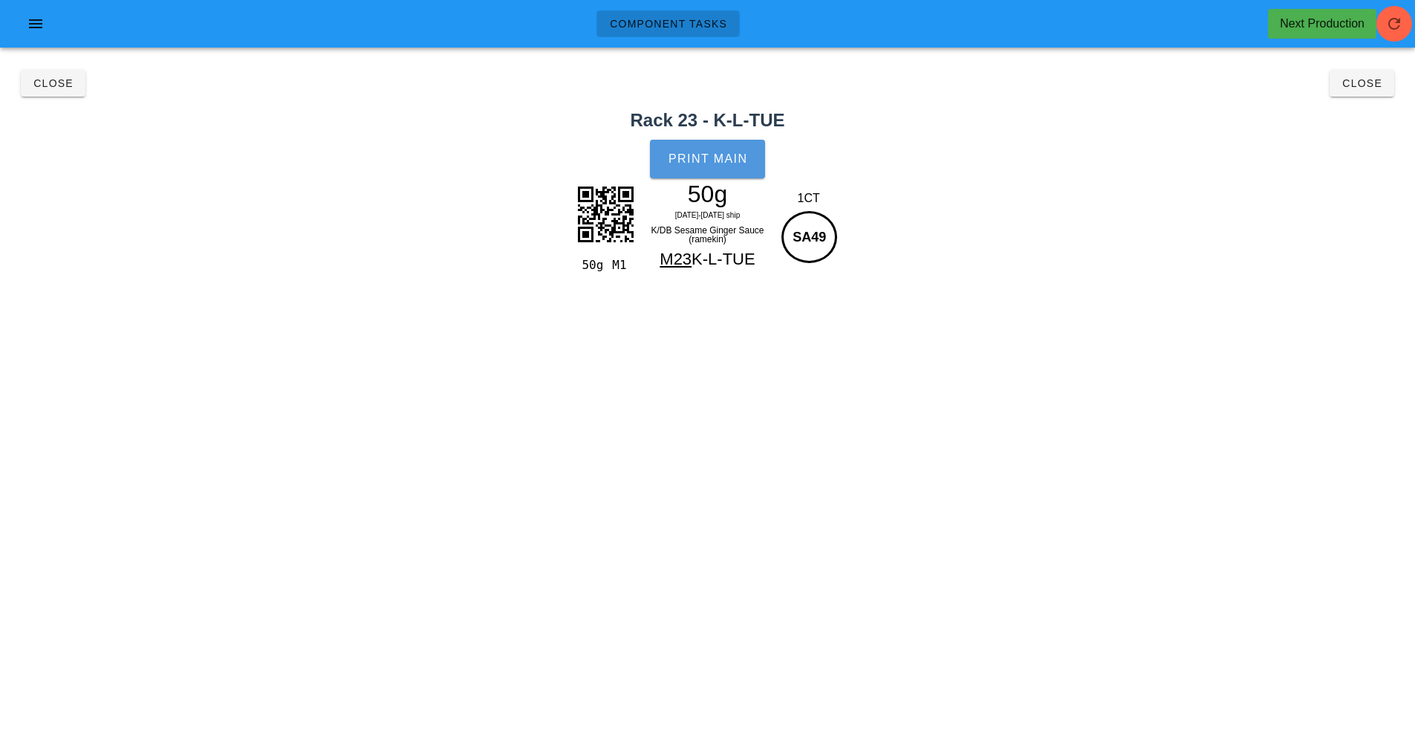
click at [745, 157] on span "Print Main" at bounding box center [708, 158] width 80 height 13
click at [1389, 93] on button "Close" at bounding box center [1362, 83] width 65 height 27
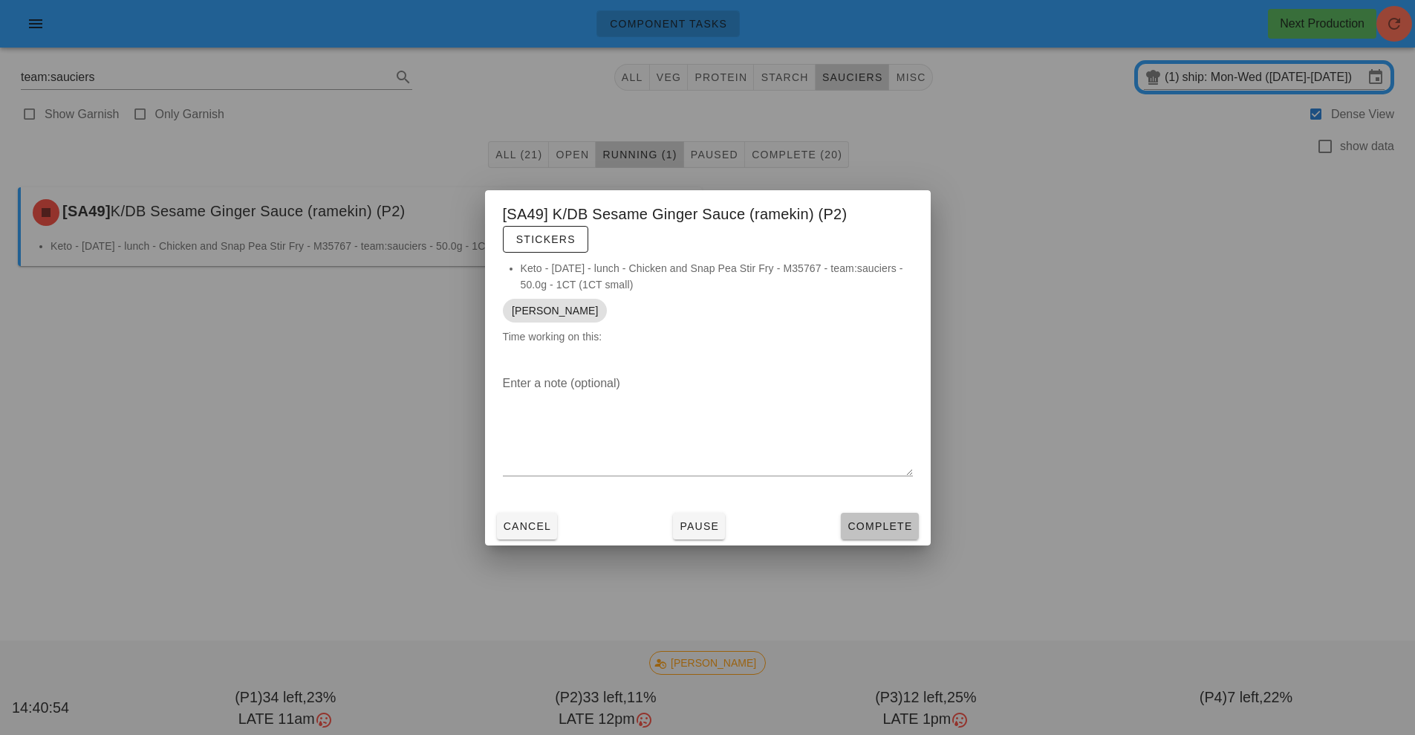
click at [895, 535] on button "Complete" at bounding box center [879, 526] width 77 height 27
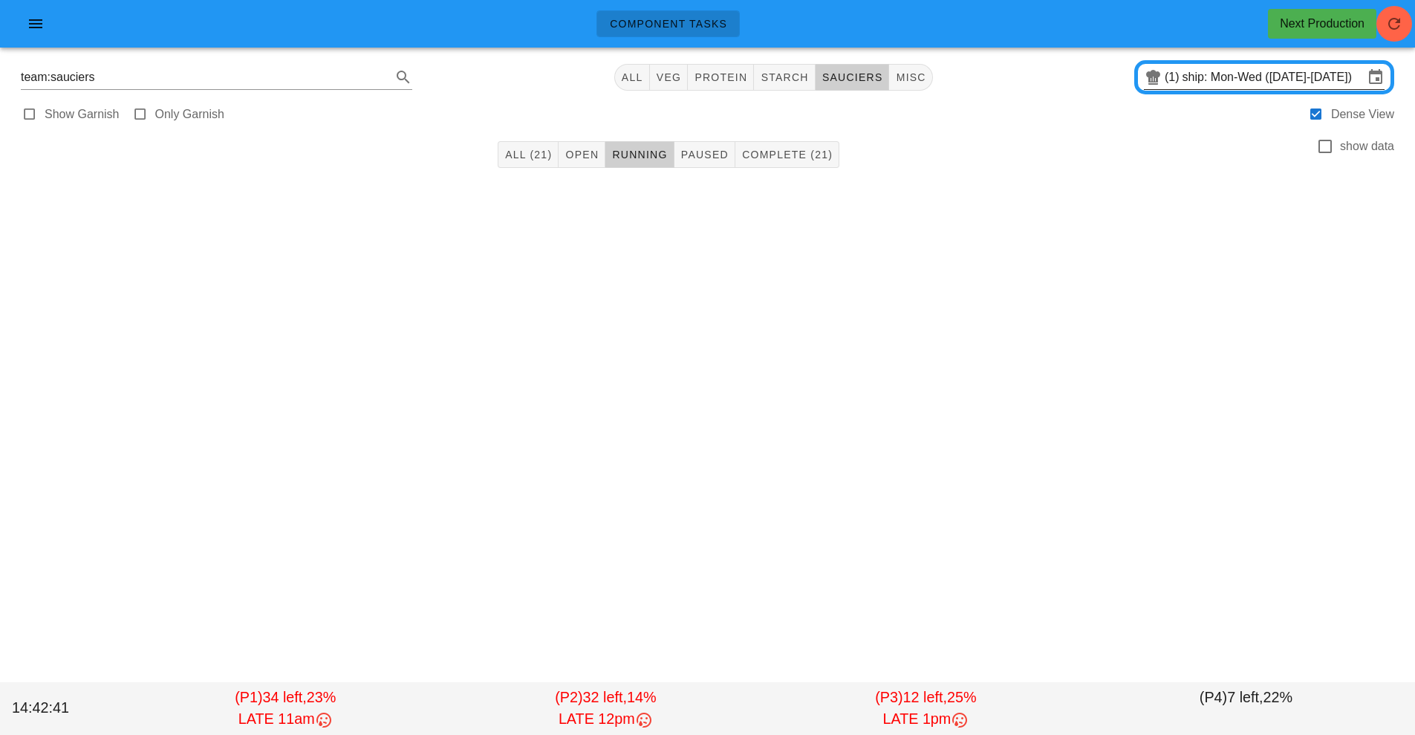
click at [1225, 77] on input "ship: Mon-Wed ([DATE]-[DATE])" at bounding box center [1273, 77] width 181 height 24
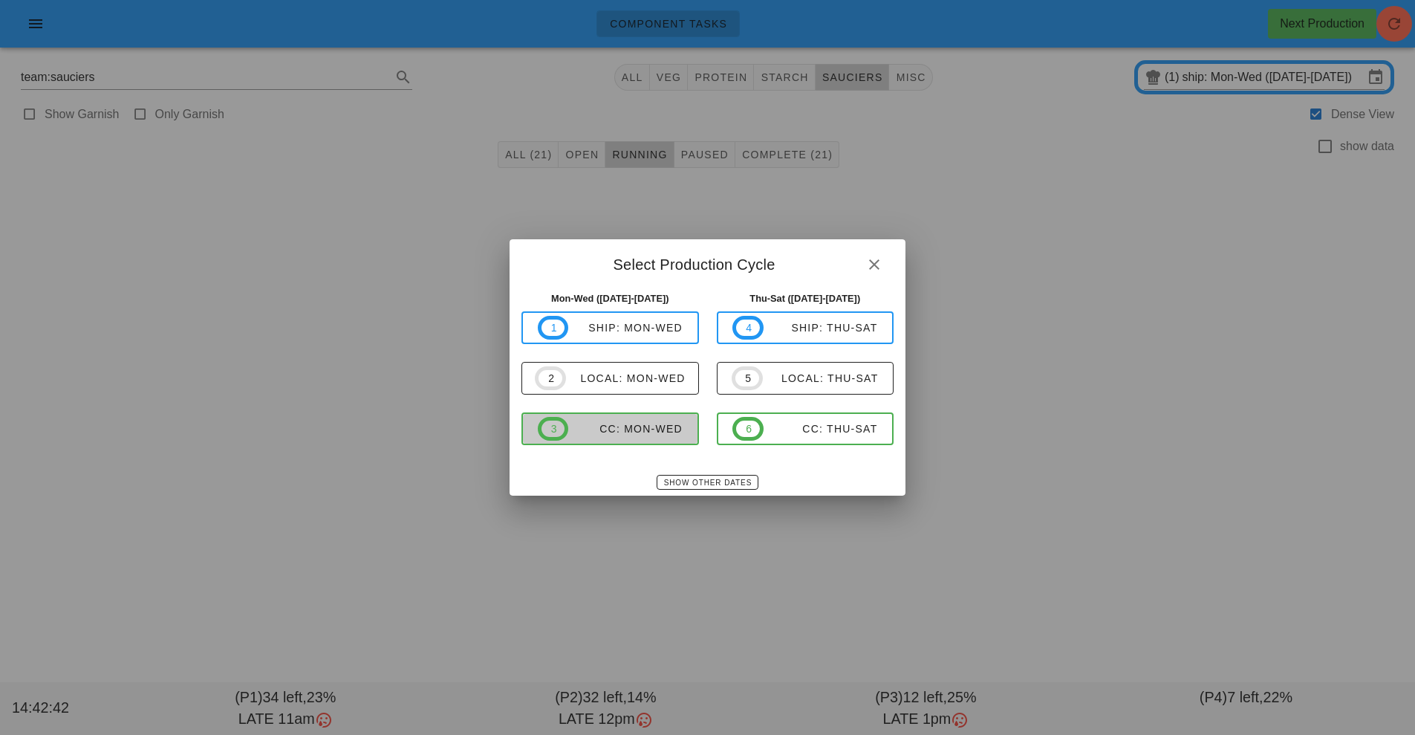
click at [627, 436] on span "3 CC: Mon-Wed" at bounding box center [610, 429] width 145 height 24
type input "CC: Mon-Wed ([DATE]-[DATE])"
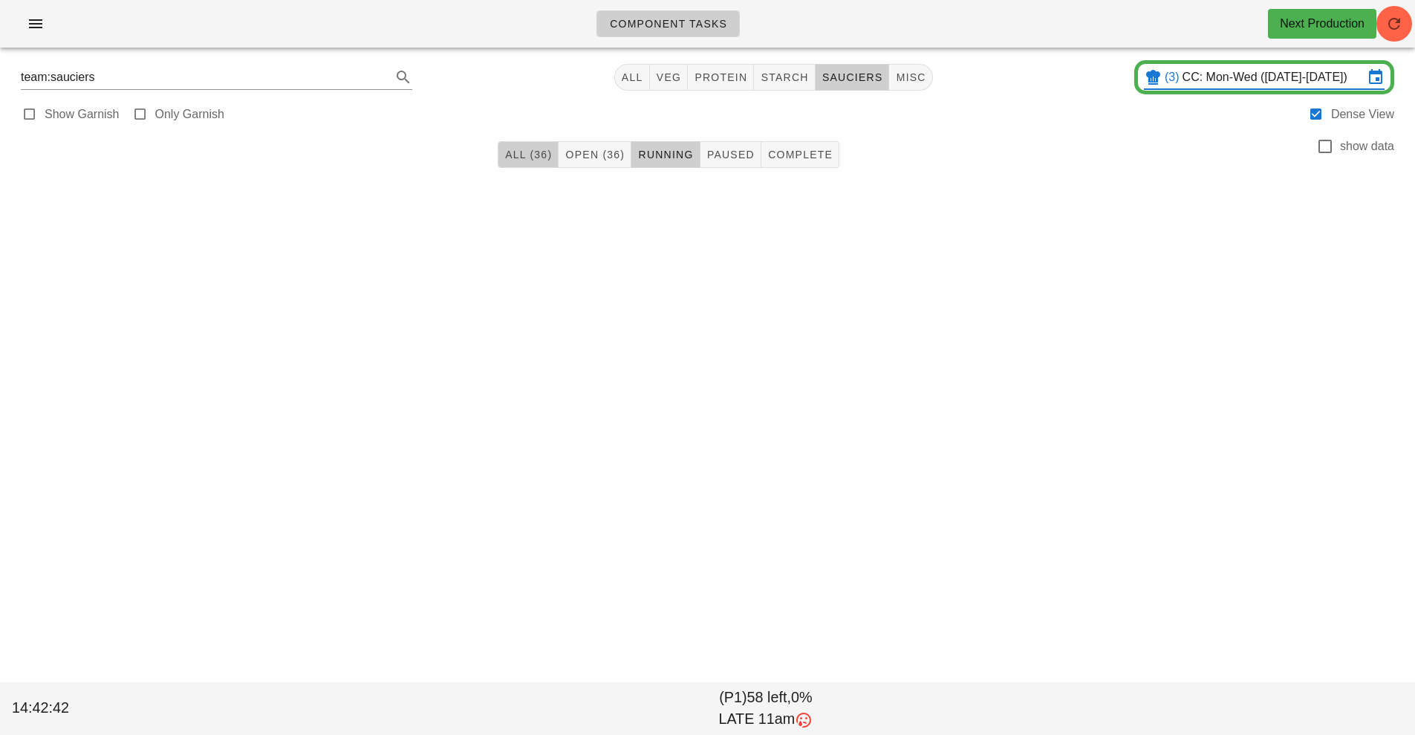
click at [545, 164] on button "All (36)" at bounding box center [528, 154] width 61 height 27
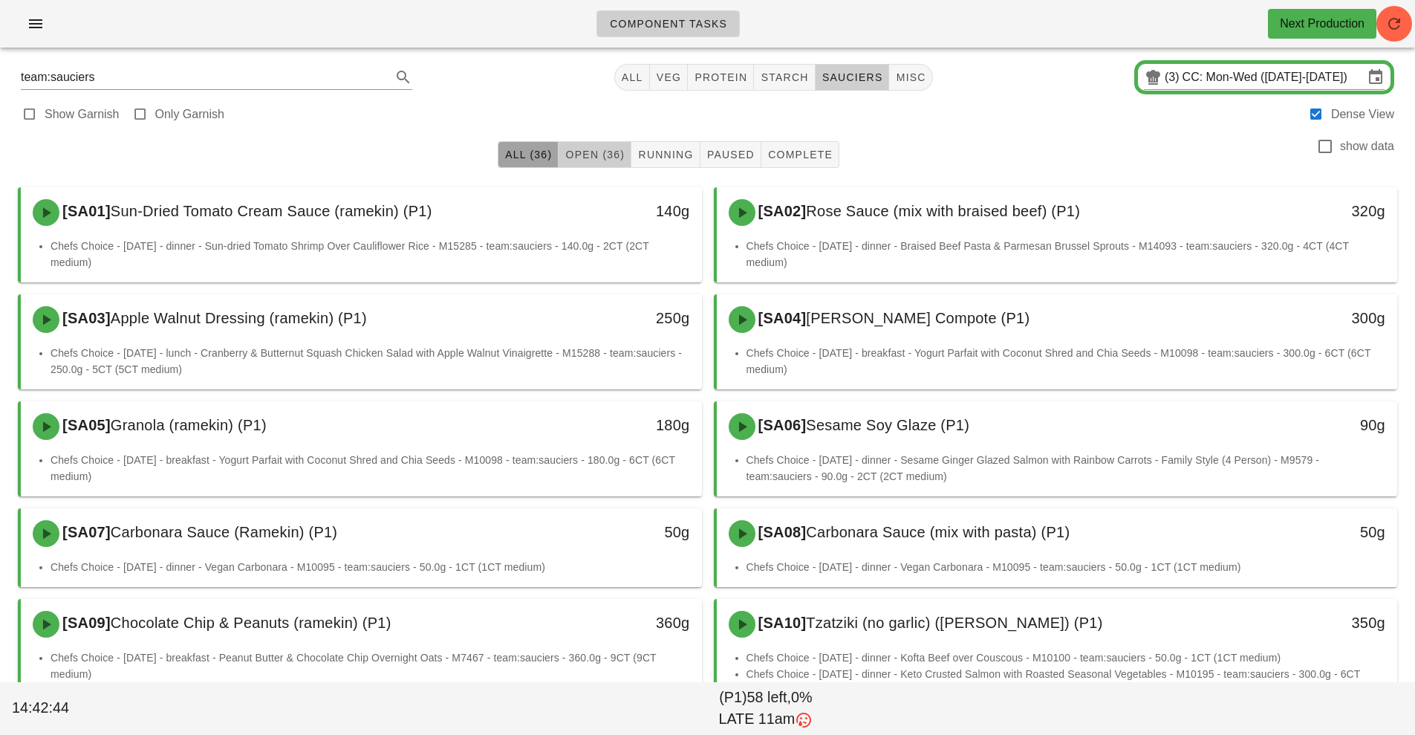
click at [603, 165] on button "Open (36)" at bounding box center [595, 154] width 73 height 27
